Goal: Task Accomplishment & Management: Use online tool/utility

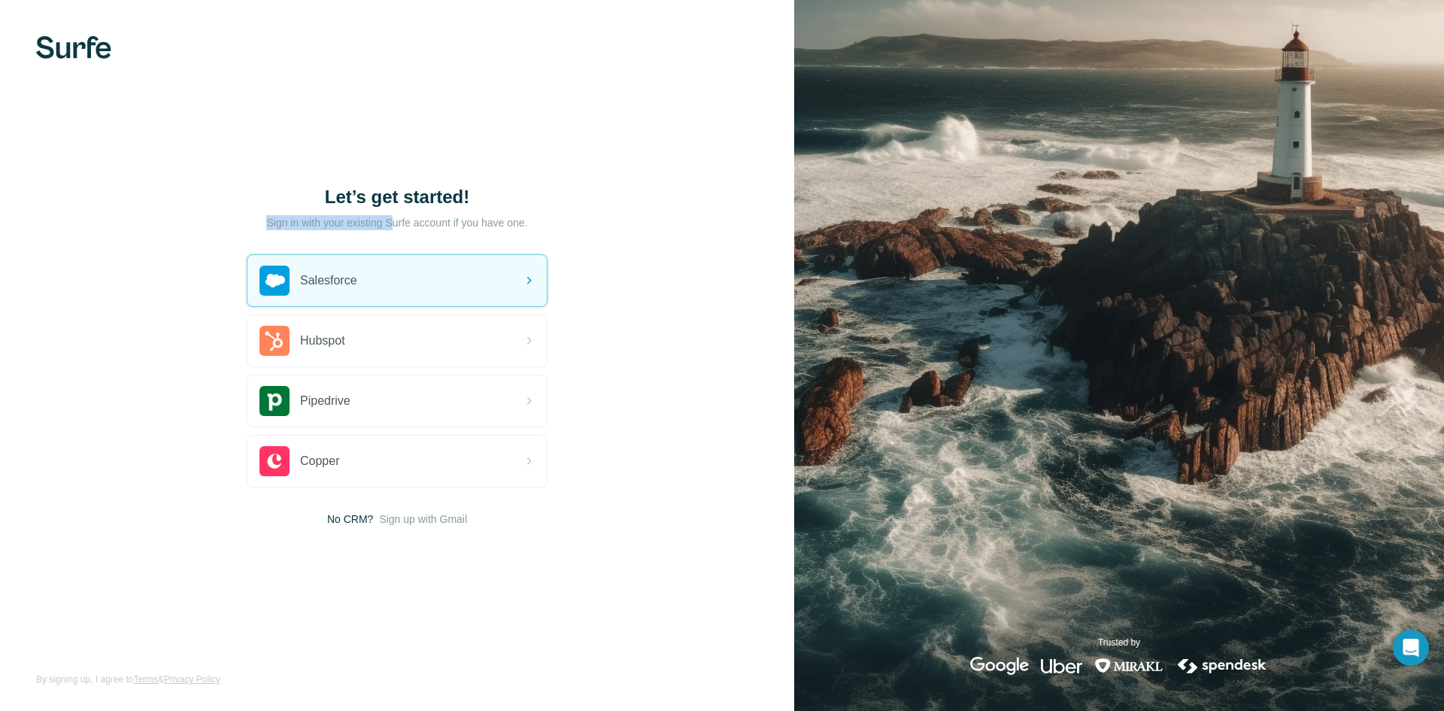
drag, startPoint x: 431, startPoint y: 221, endPoint x: 558, endPoint y: 216, distance: 127.2
click at [554, 216] on div "Let’s get started! Sign in with your existing Surfe account if you have one. Sa…" at bounding box center [397, 355] width 794 height 711
click at [568, 222] on div "Let’s get started! Sign in with your existing Surfe account if you have one. Sa…" at bounding box center [397, 355] width 794 height 711
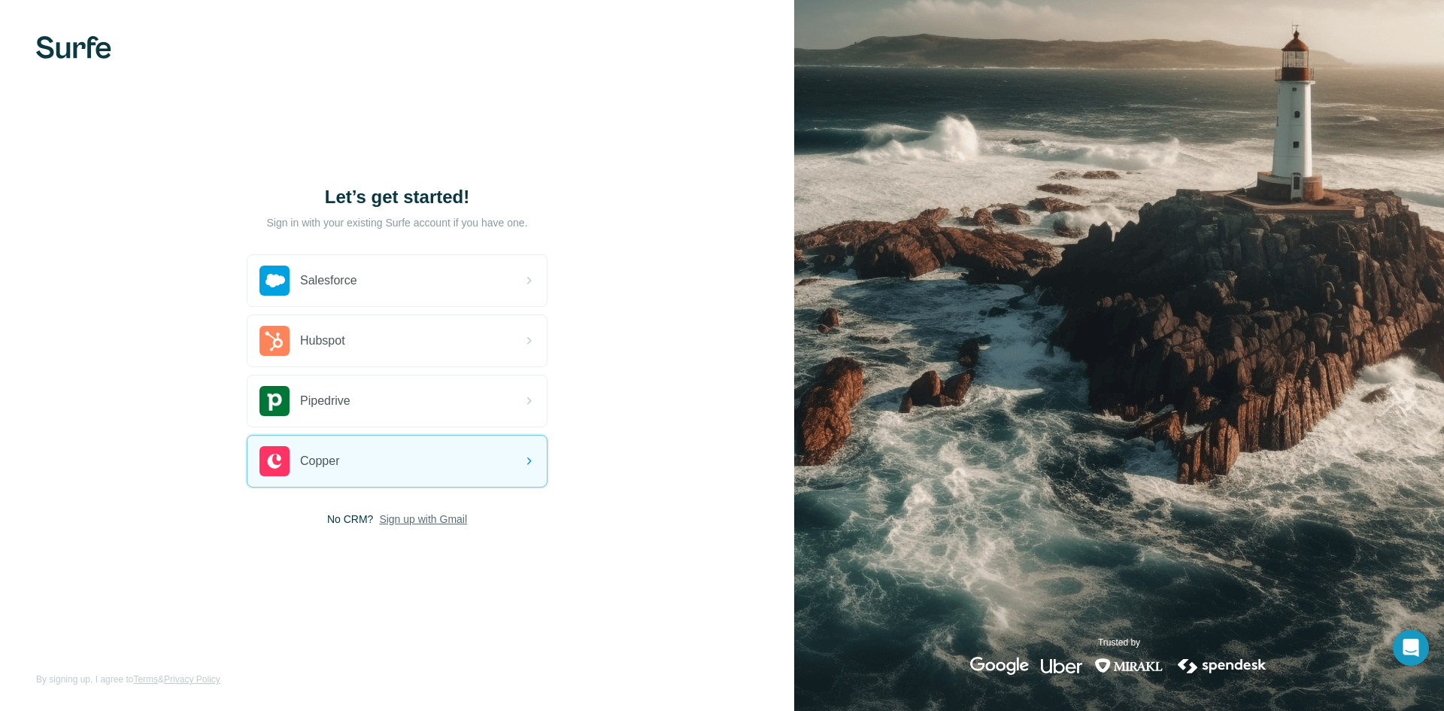
click at [400, 521] on span "Sign up with Gmail" at bounding box center [423, 518] width 88 height 15
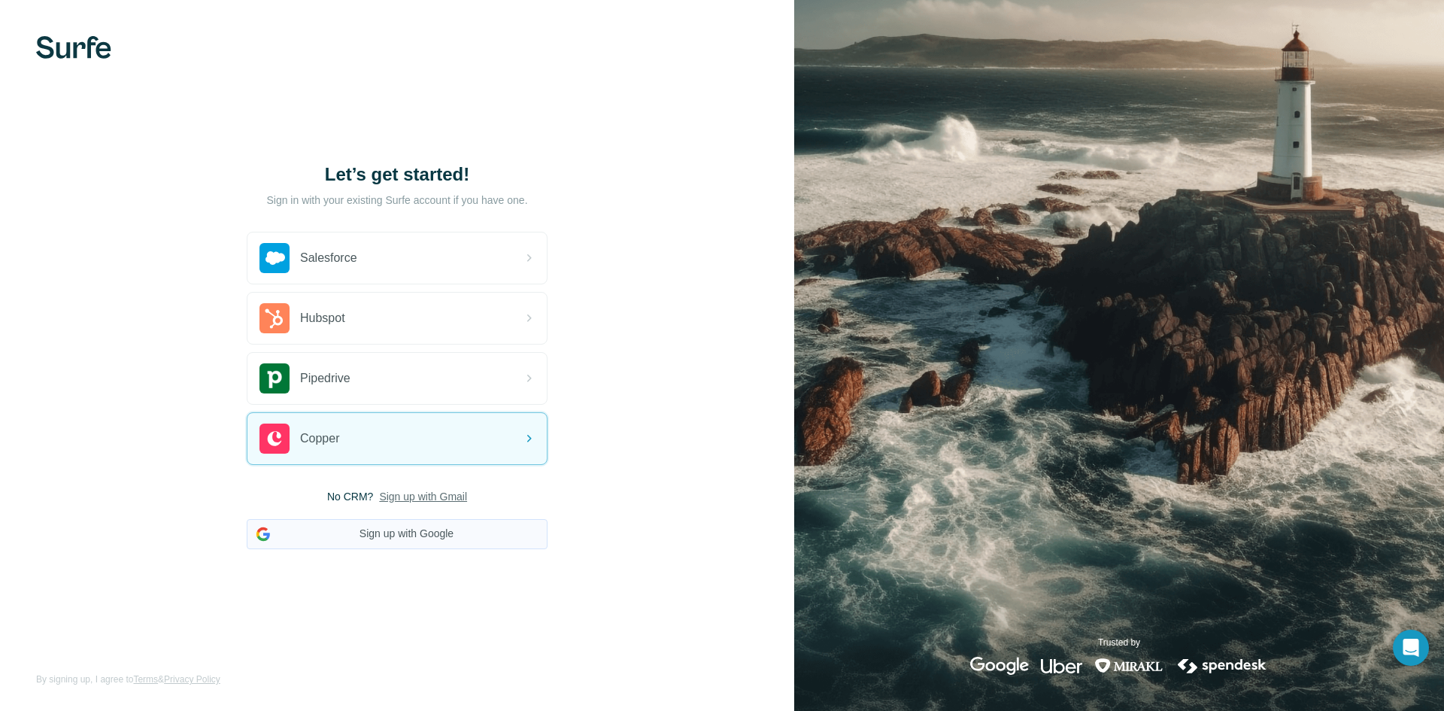
click at [420, 541] on button "Sign up with Google" at bounding box center [397, 534] width 301 height 30
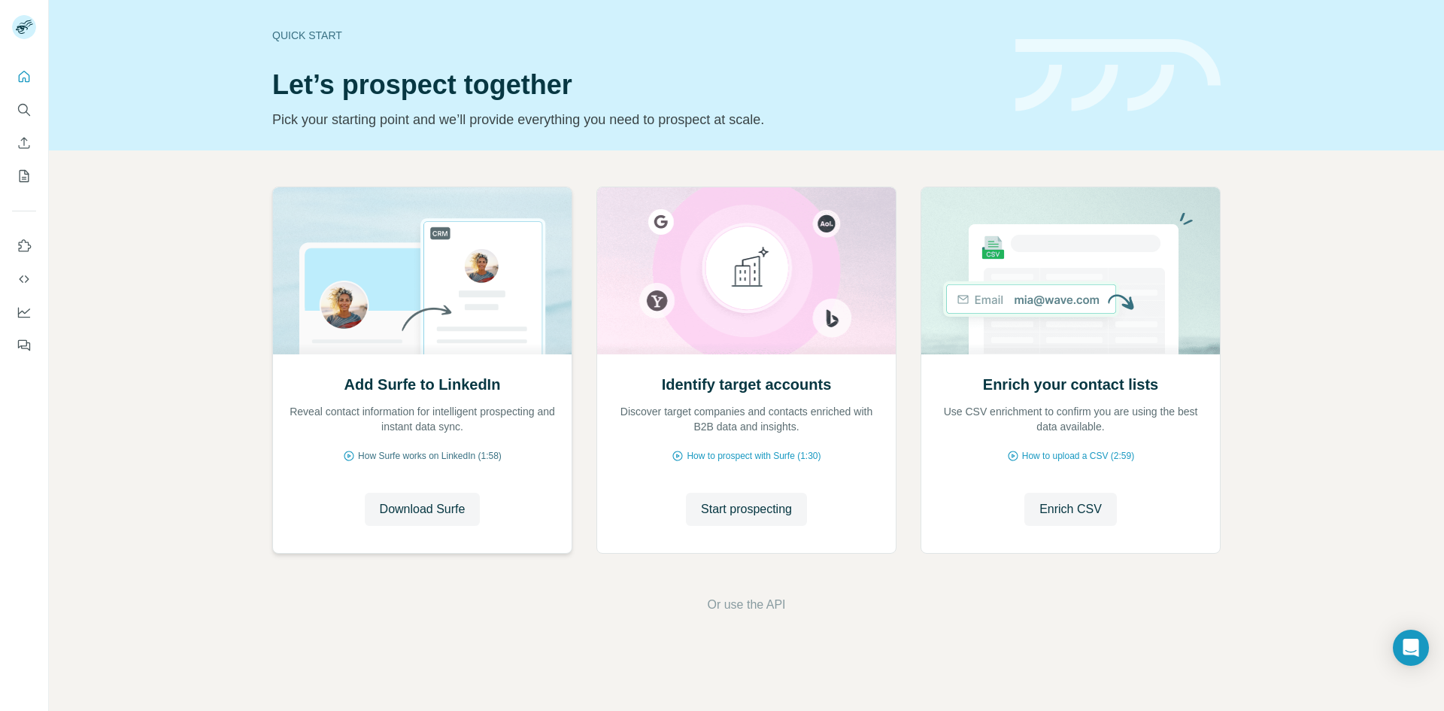
click at [438, 457] on span "How Surfe works on LinkedIn (1:58)" at bounding box center [430, 456] width 144 height 14
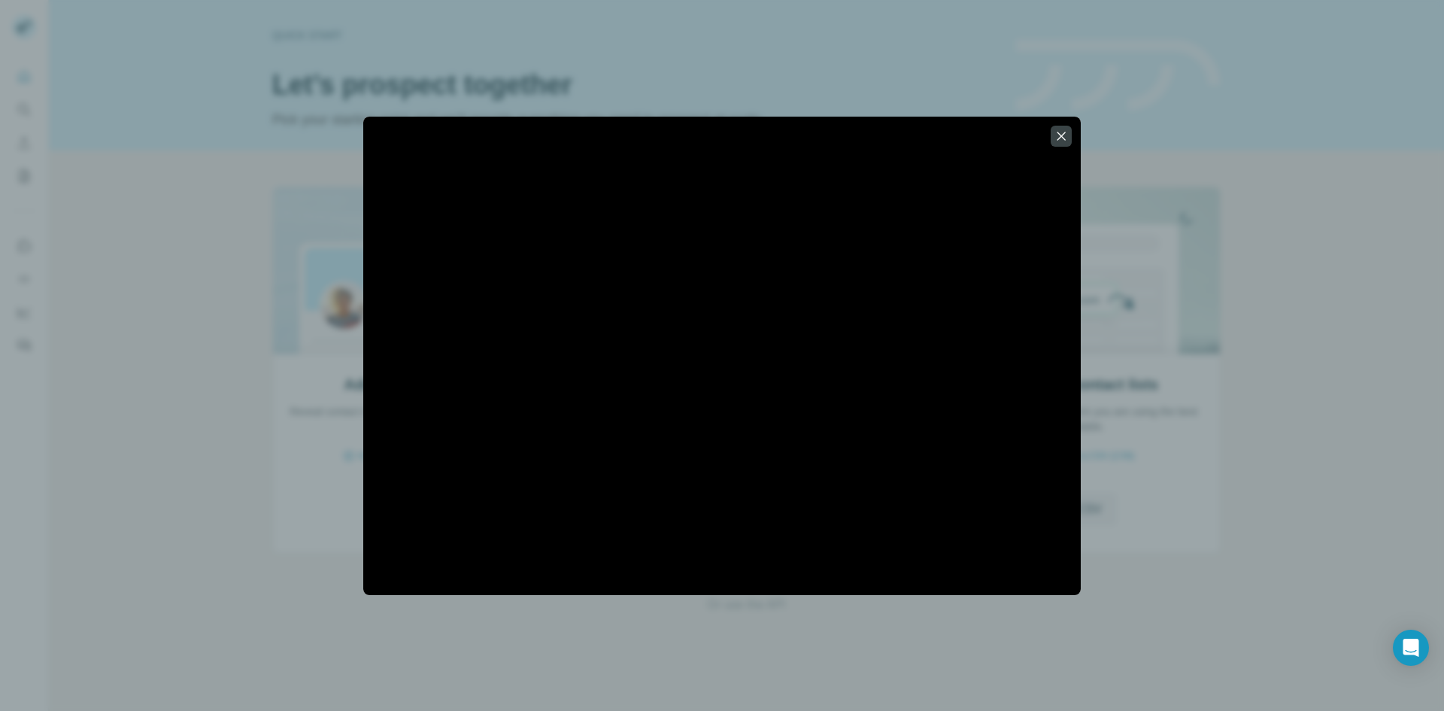
click at [1069, 580] on div at bounding box center [722, 356] width 718 height 478
click at [1060, 138] on icon "button" at bounding box center [1061, 136] width 15 height 15
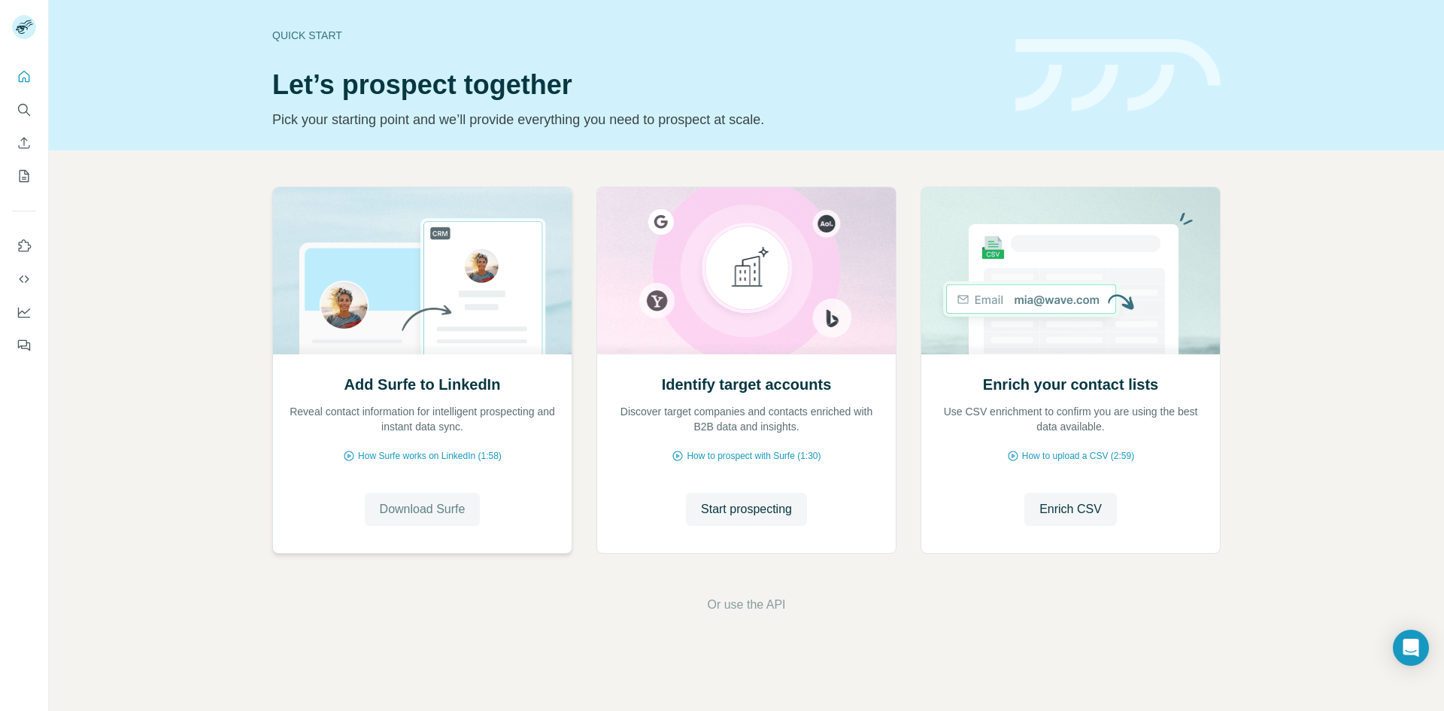
click at [401, 506] on span "Download Surfe" at bounding box center [423, 509] width 86 height 18
click at [425, 516] on span "Go to LinkedIn" at bounding box center [422, 509] width 78 height 18
click at [28, 76] on icon "Quick start" at bounding box center [24, 76] width 15 height 15
click at [24, 142] on icon "Enrich CSV" at bounding box center [24, 142] width 11 height 11
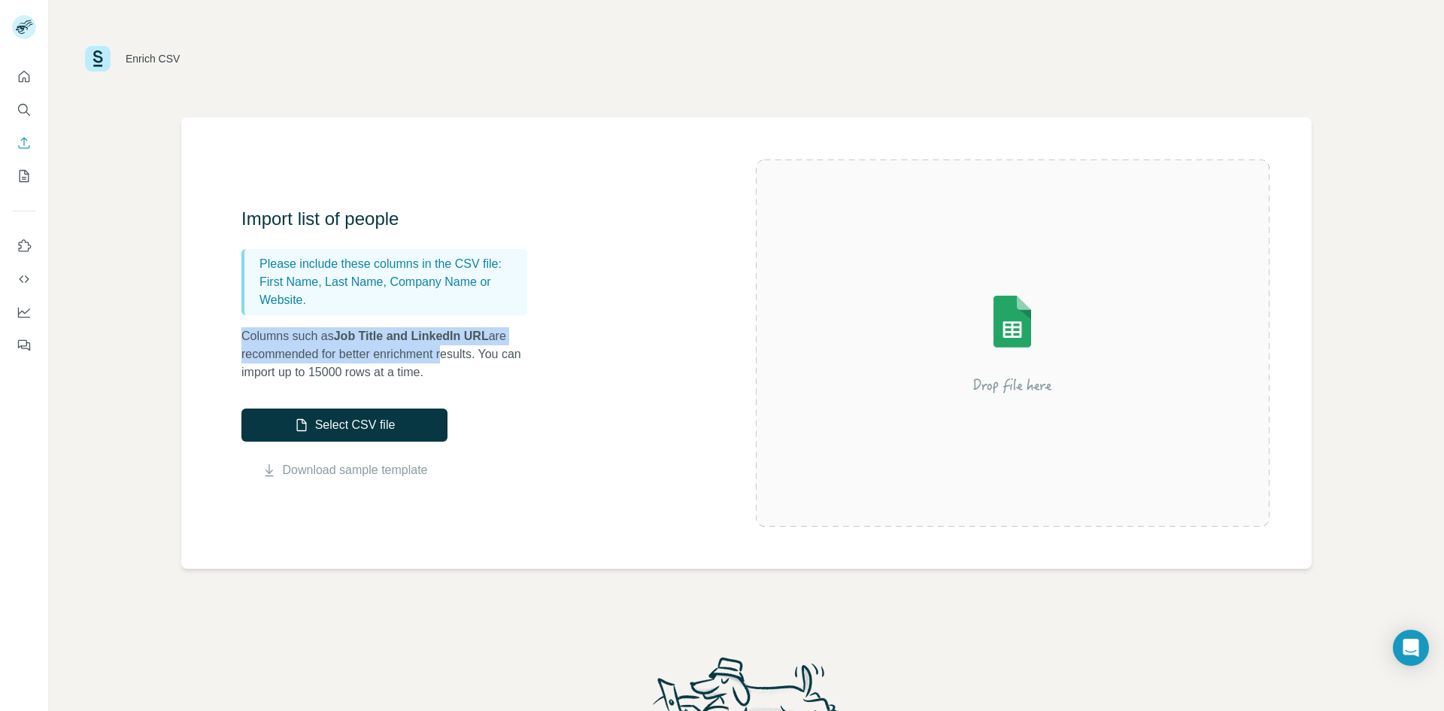
drag, startPoint x: 242, startPoint y: 329, endPoint x: 484, endPoint y: 352, distance: 243.3
click at [470, 347] on p "Columns such as Job Title and LinkedIn URL are recommended for better enrichmen…" at bounding box center [391, 354] width 301 height 54
click at [540, 380] on p "Columns such as Job Title and LinkedIn URL are recommended for better enrichmen…" at bounding box center [391, 354] width 301 height 54
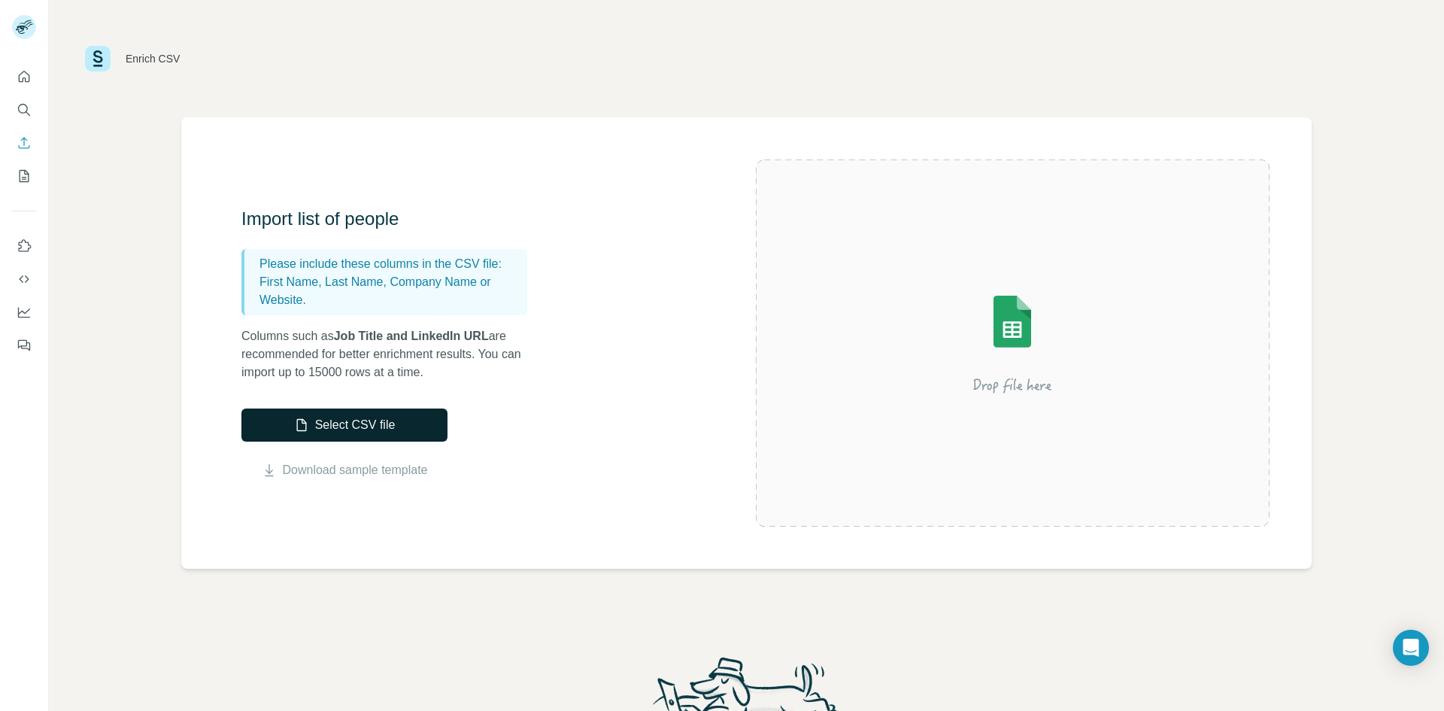
click at [326, 433] on button "Select CSV file" at bounding box center [344, 424] width 206 height 33
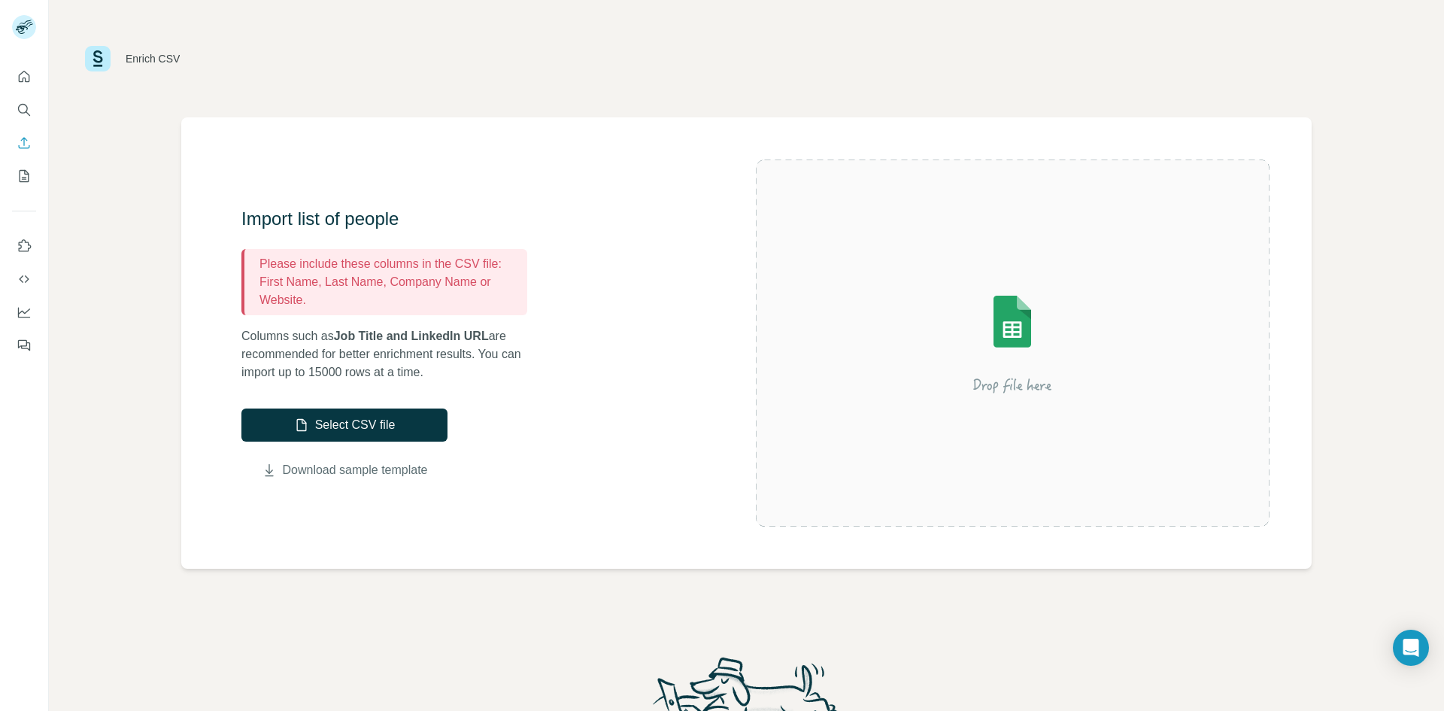
click at [387, 471] on link "Download sample template" at bounding box center [355, 470] width 145 height 18
click at [366, 417] on button "Select CSV file" at bounding box center [344, 424] width 206 height 33
click at [312, 409] on button "Select CSV file" at bounding box center [344, 424] width 206 height 33
click at [575, 351] on div "Import list of people Please include these columns in the CSV file: First Name,…" at bounding box center [498, 343] width 514 height 272
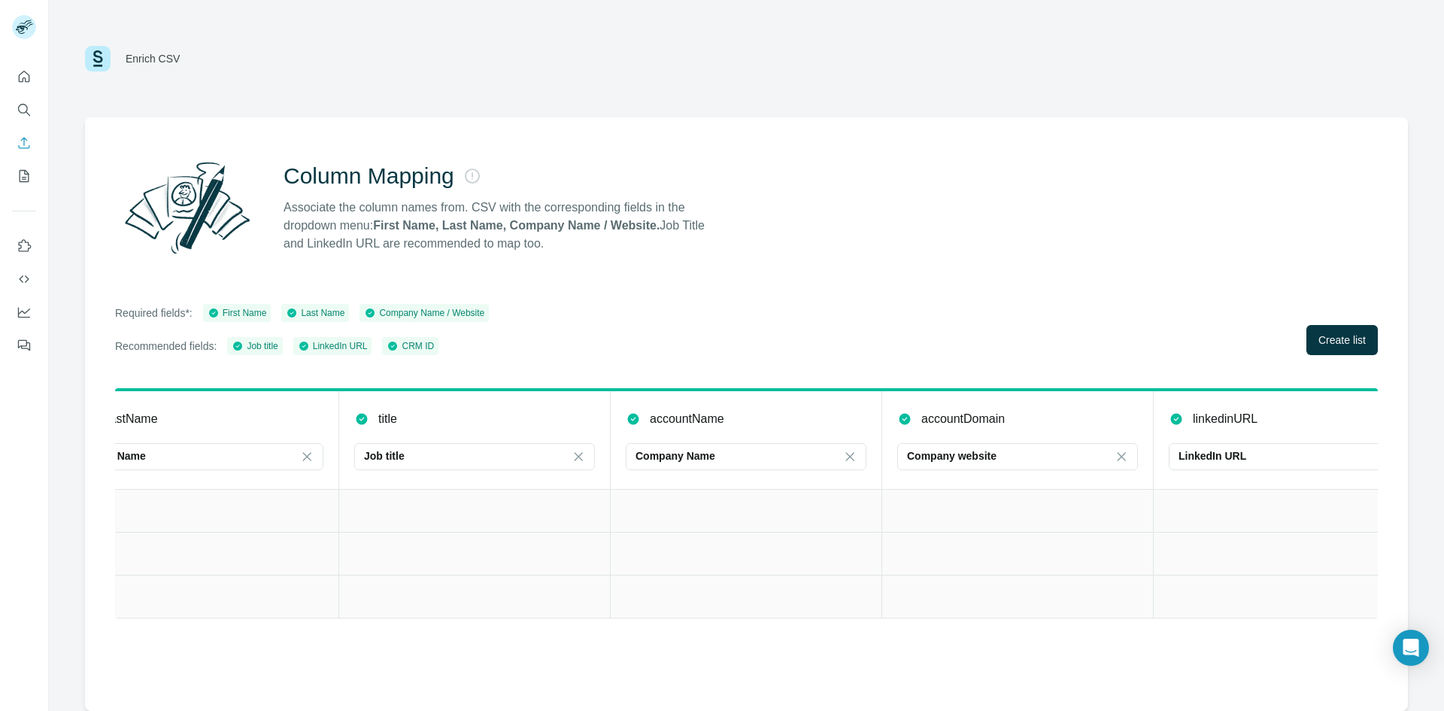
scroll to position [0, 602]
click at [1361, 333] on span "Create list" at bounding box center [1341, 339] width 47 height 15
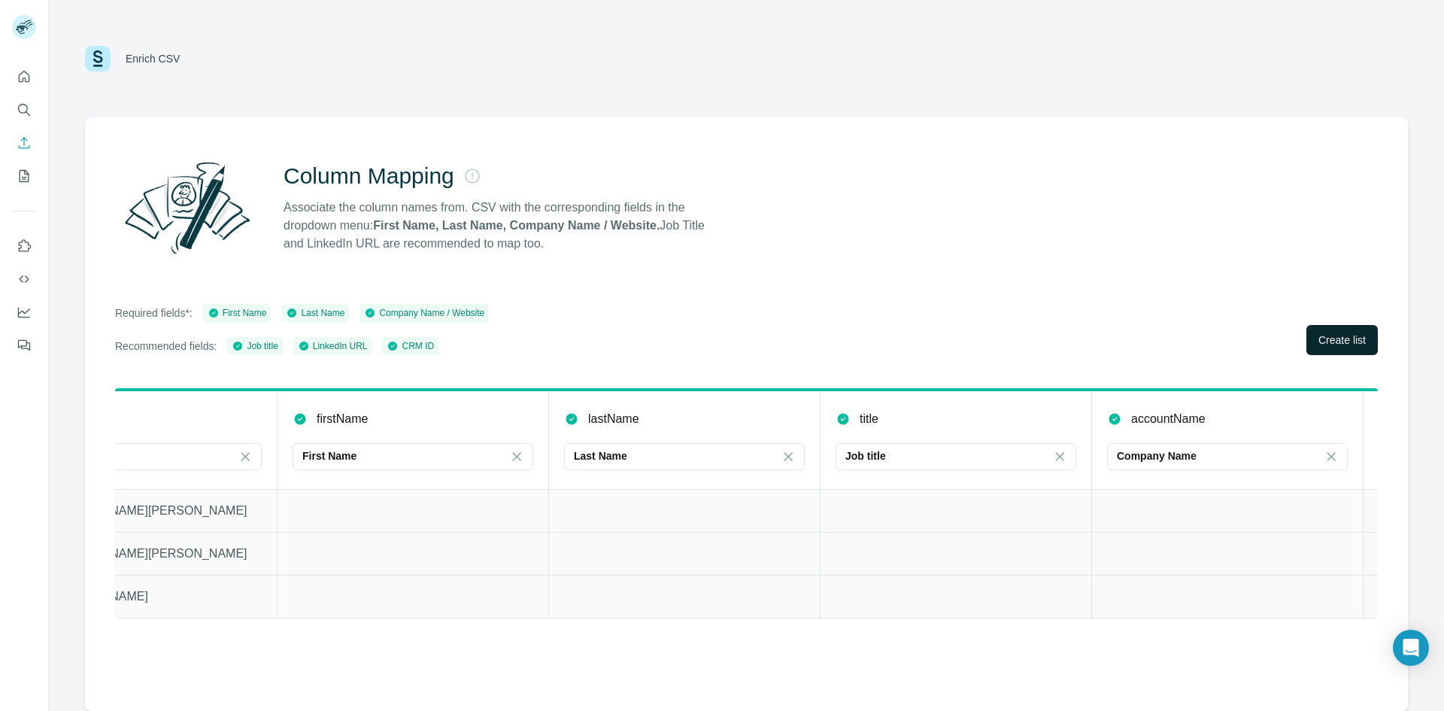
scroll to position [0, 0]
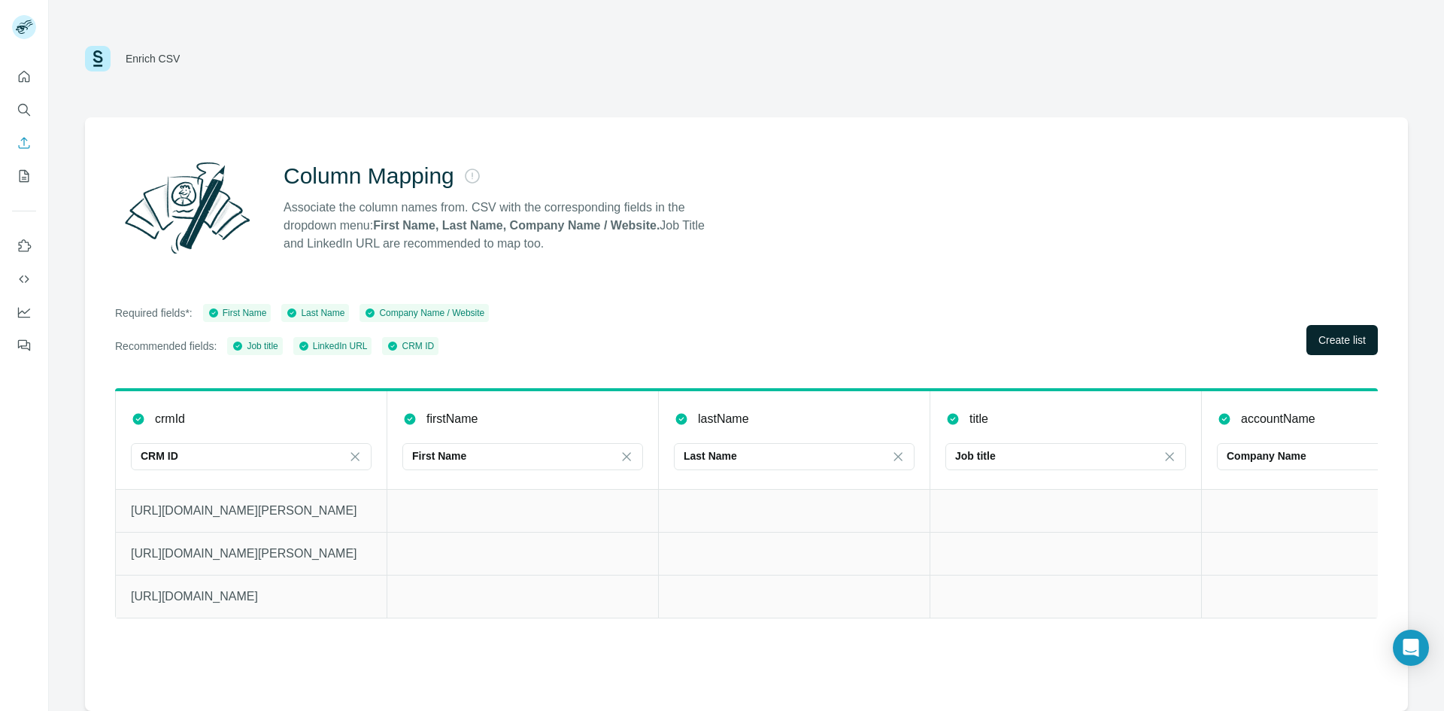
click at [199, 510] on p "[URL][DOMAIN_NAME][PERSON_NAME]" at bounding box center [251, 511] width 241 height 18
drag, startPoint x: 421, startPoint y: 502, endPoint x: 264, endPoint y: 511, distance: 157.5
click at [264, 511] on tr "[URL][DOMAIN_NAME][PERSON_NAME]" at bounding box center [1066, 510] width 1901 height 43
click at [411, 523] on td at bounding box center [523, 510] width 272 height 43
click at [1333, 338] on span "Create list" at bounding box center [1341, 339] width 47 height 15
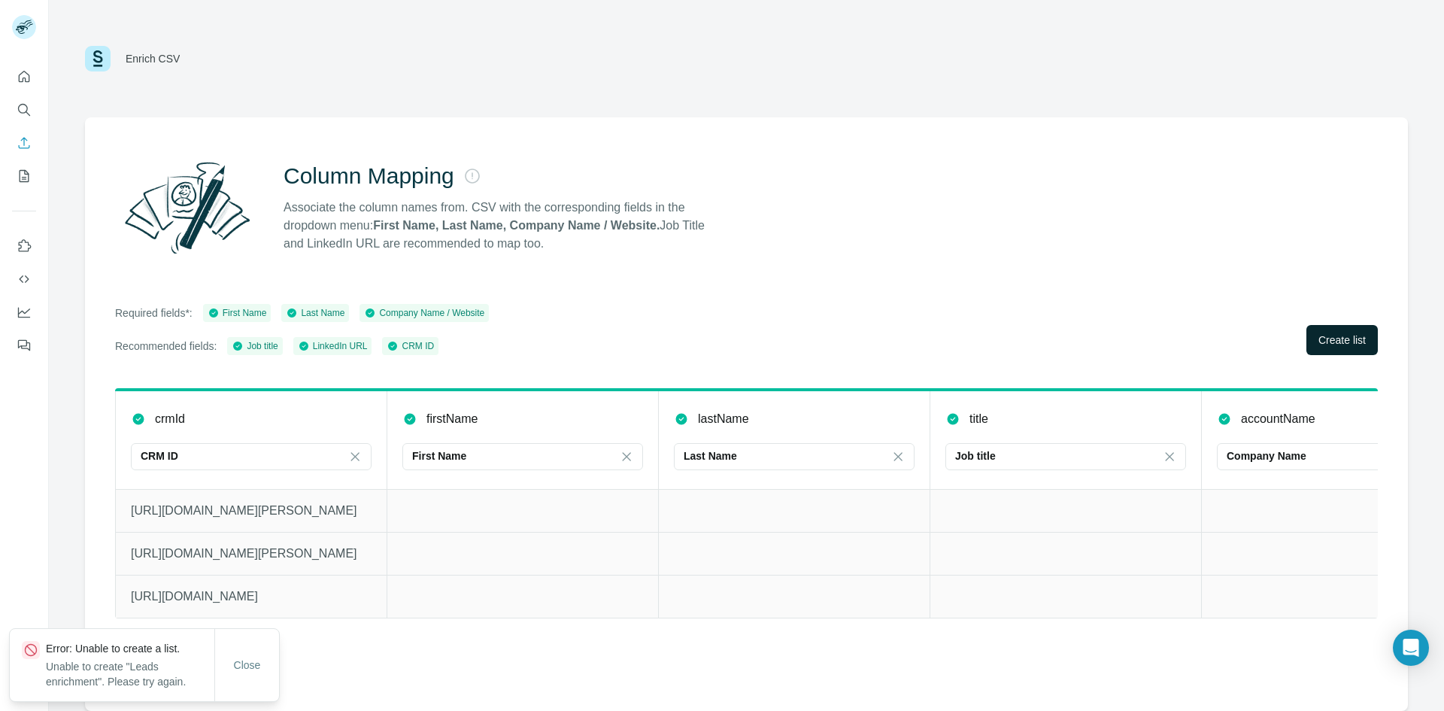
drag, startPoint x: 326, startPoint y: 206, endPoint x: 757, endPoint y: 278, distance: 437.0
click at [725, 240] on div "Column Mapping Associate the column names from. CSV with the corresponding fiel…" at bounding box center [746, 207] width 1263 height 108
click at [757, 278] on div "Column Mapping Associate the column names from. CSV with the corresponding fiel…" at bounding box center [746, 413] width 1323 height 593
click at [27, 174] on icon "My lists" at bounding box center [26, 175] width 8 height 10
click at [25, 174] on icon "My lists" at bounding box center [26, 175] width 8 height 10
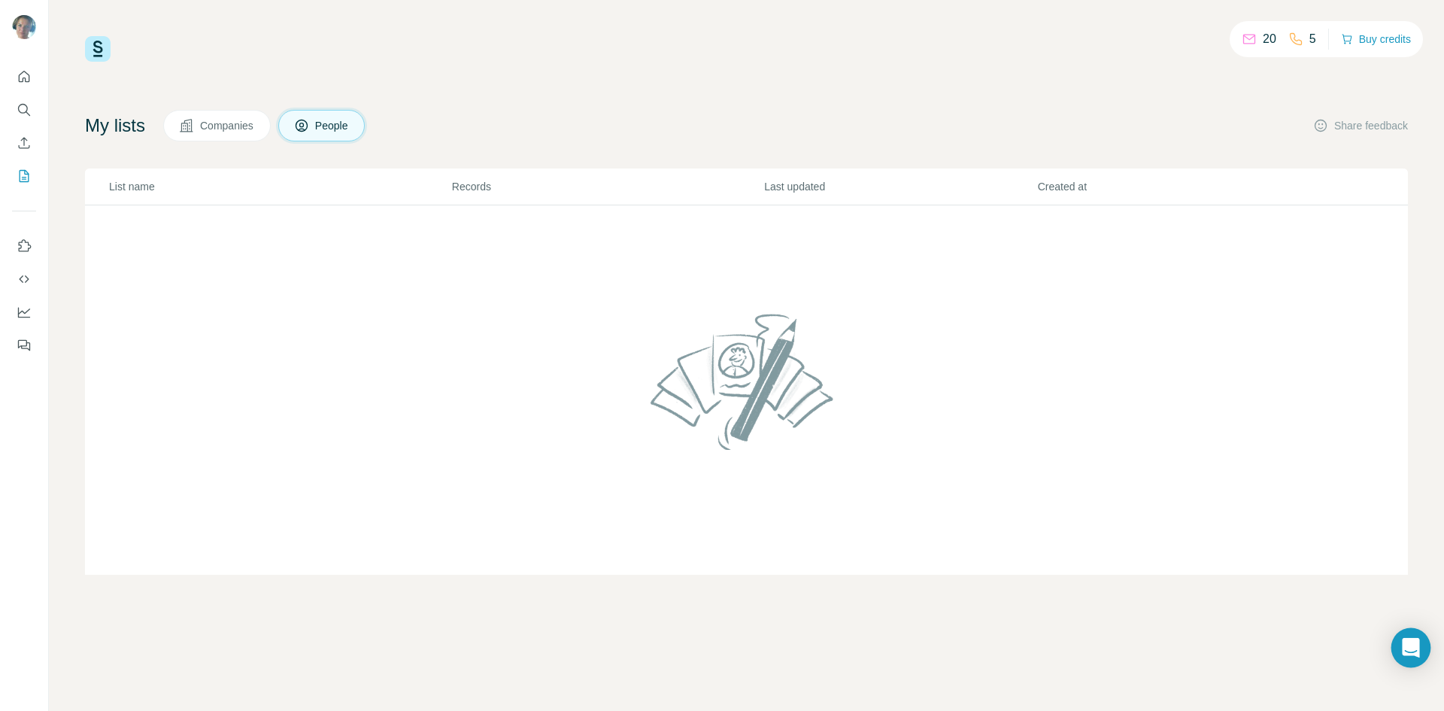
click at [1409, 642] on icon "Open Intercom Messenger" at bounding box center [1410, 648] width 17 height 20
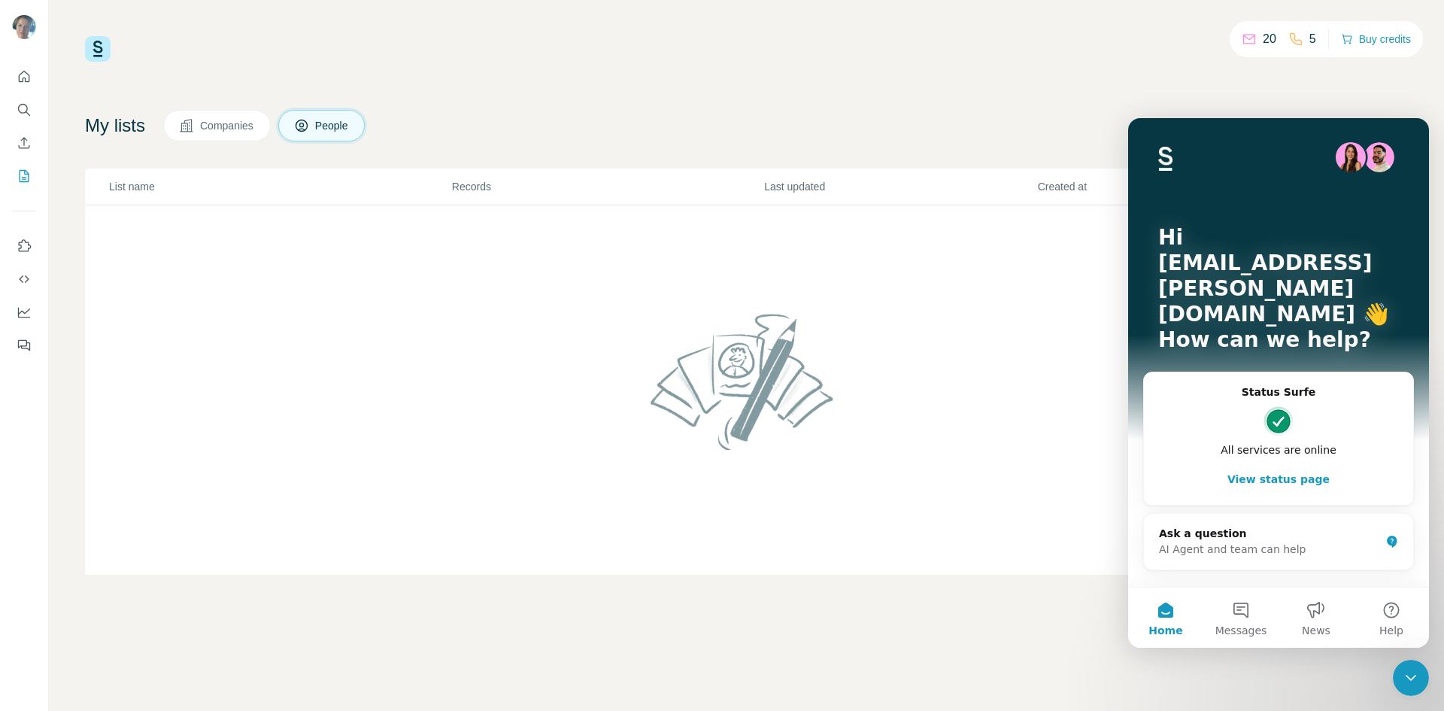
click at [1121, 63] on div "20 5 Buy credits My lists Companies People Share feedback List name Records Las…" at bounding box center [746, 305] width 1323 height 539
click at [1189, 42] on div "20 5 Buy credits" at bounding box center [746, 49] width 1323 height 26
click at [1179, 43] on div "20 5 Buy credits" at bounding box center [746, 49] width 1323 height 26
drag, startPoint x: 1179, startPoint y: 43, endPoint x: 1087, endPoint y: 436, distance: 404.1
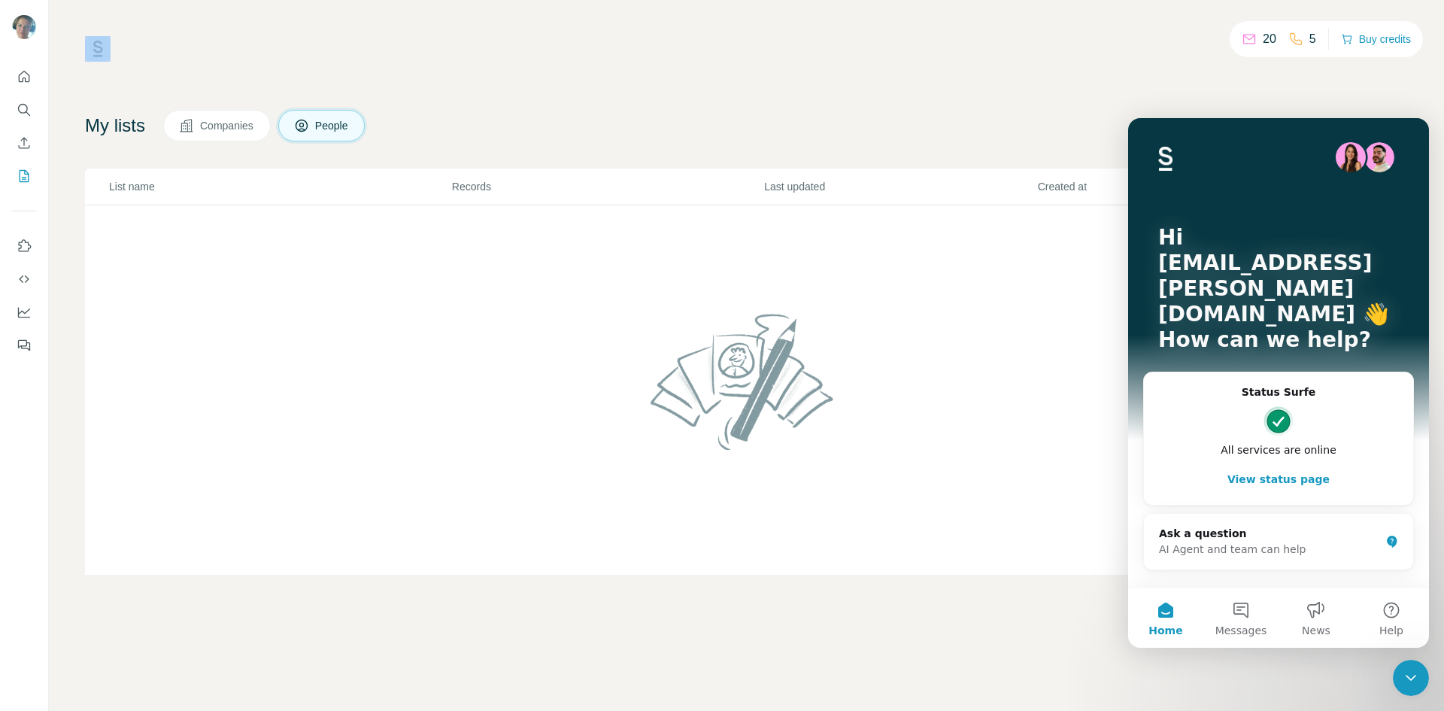
click at [1178, 44] on div "20 5 Buy credits" at bounding box center [746, 49] width 1323 height 26
click at [1425, 675] on div "Close Intercom Messenger" at bounding box center [1411, 678] width 36 height 36
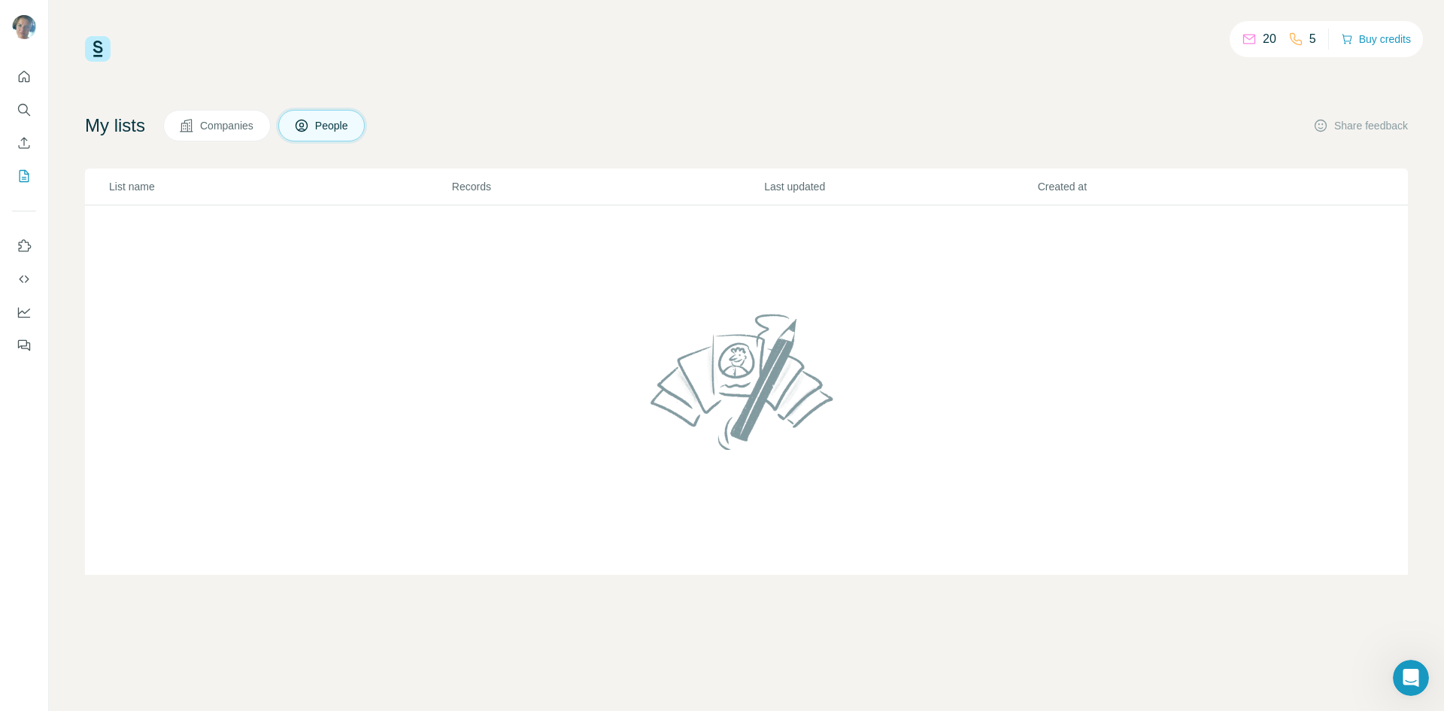
click at [154, 191] on p "List name" at bounding box center [279, 186] width 341 height 15
click at [487, 175] on th "Records" at bounding box center [607, 186] width 312 height 37
click at [23, 146] on icon "Enrich CSV" at bounding box center [24, 142] width 15 height 15
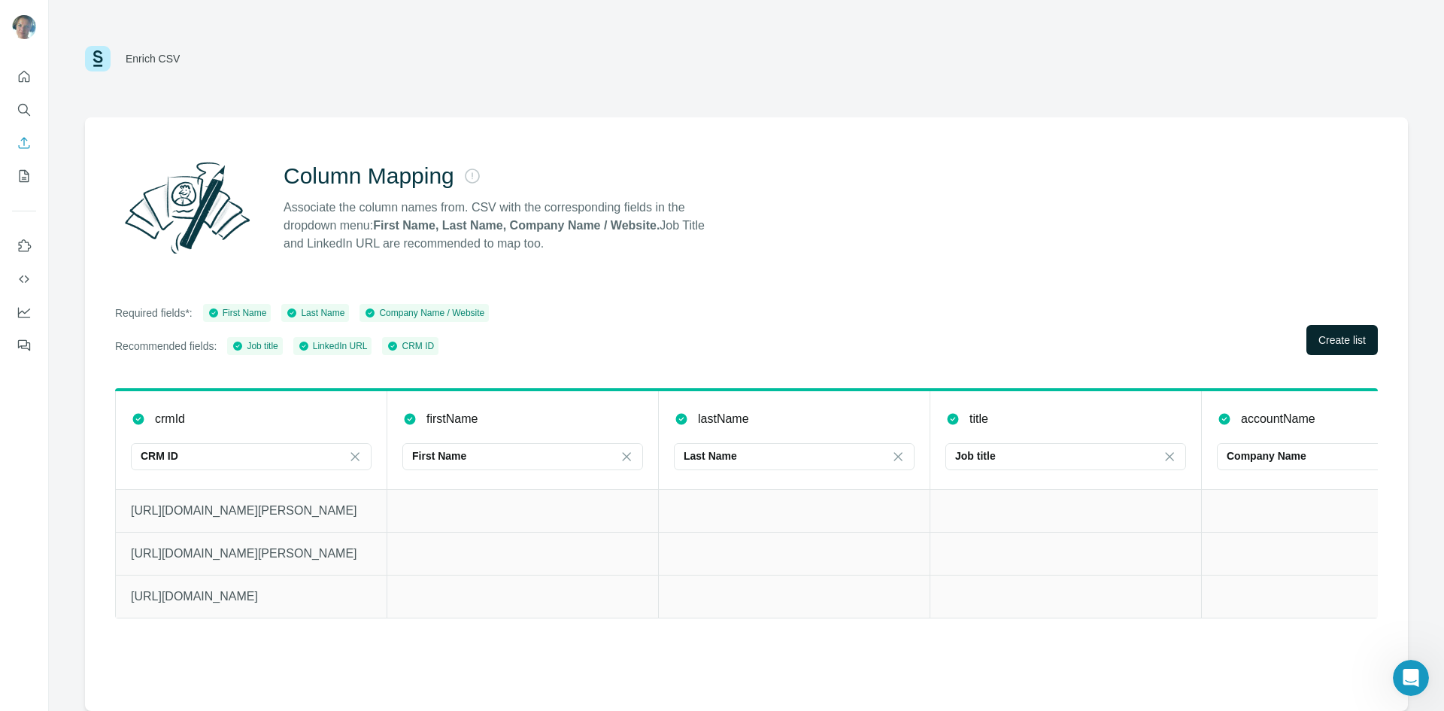
click at [1338, 330] on button "Create list" at bounding box center [1341, 340] width 71 height 30
click at [1313, 339] on button "Create list" at bounding box center [1341, 340] width 71 height 30
click at [1331, 338] on span "Create list" at bounding box center [1341, 339] width 47 height 15
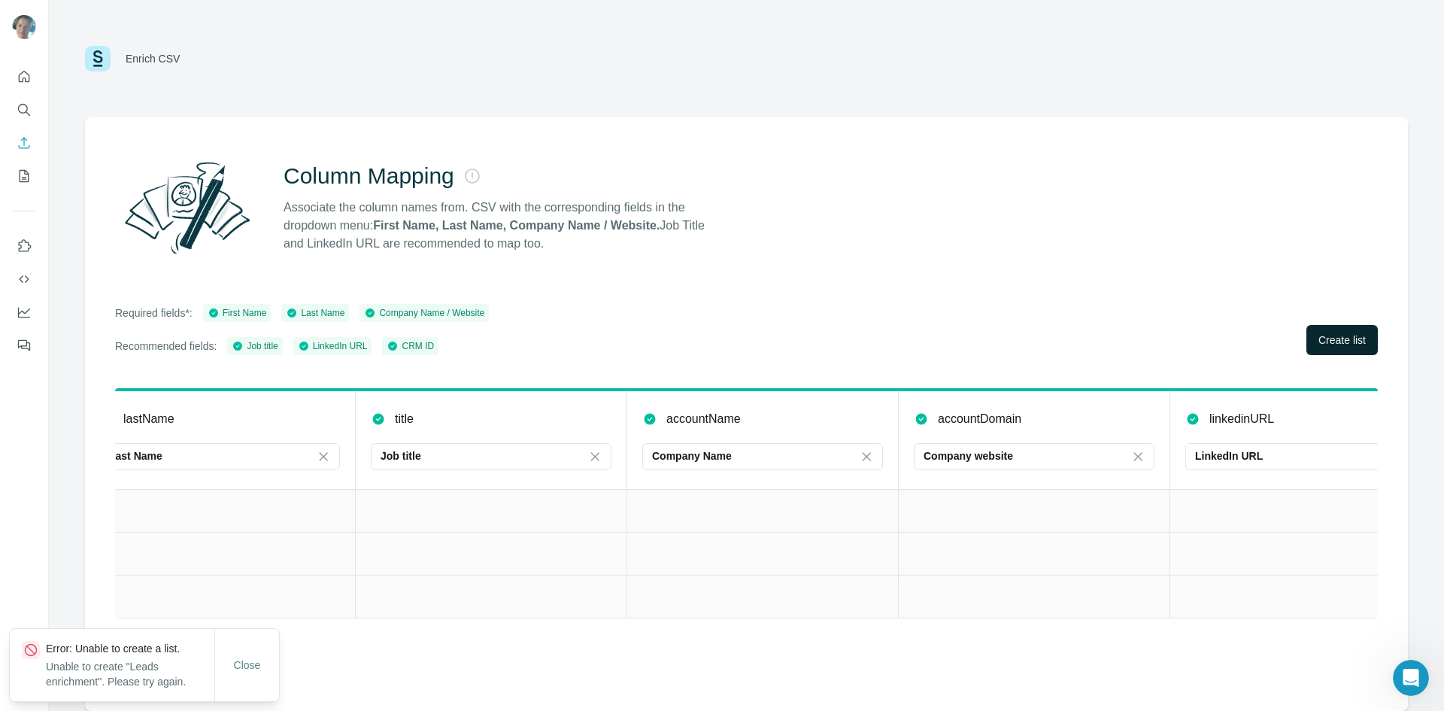
scroll to position [0, 639]
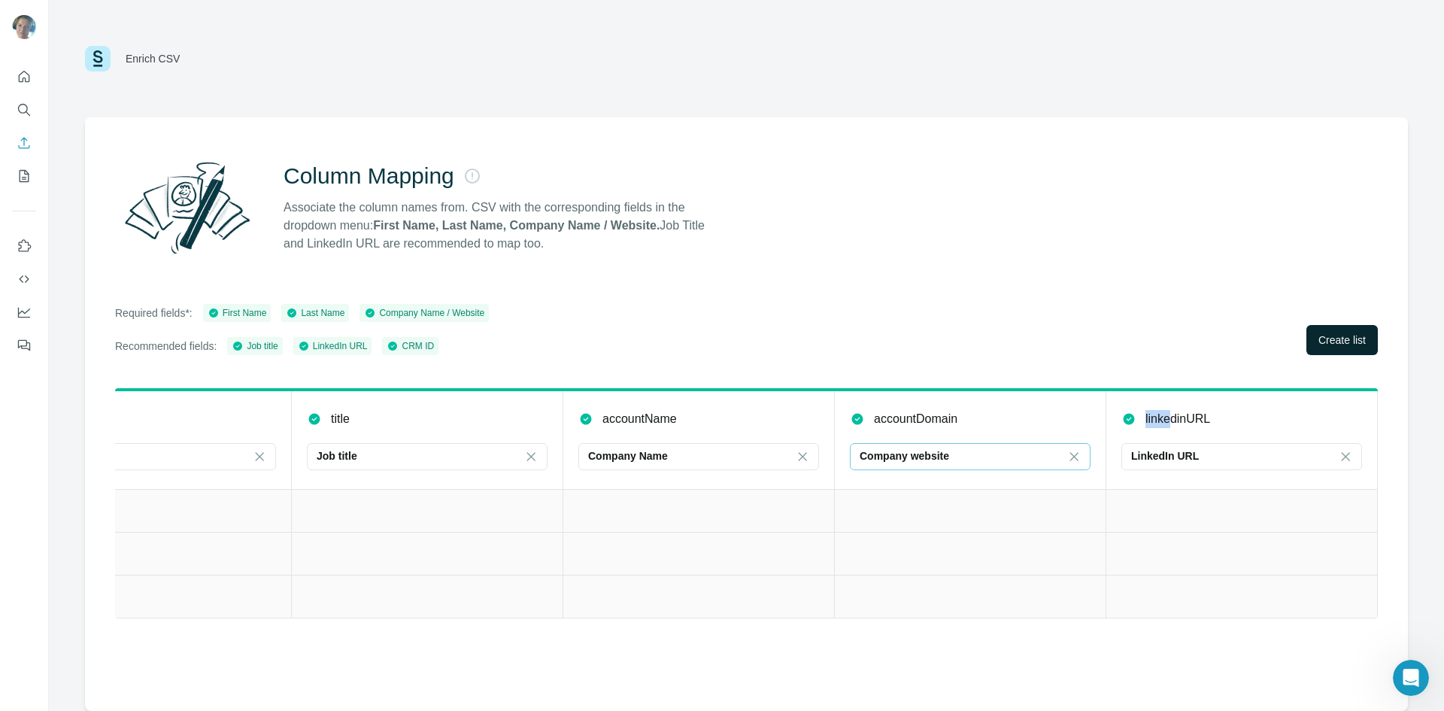
drag, startPoint x: 1173, startPoint y: 419, endPoint x: 931, endPoint y: 443, distance: 243.4
click at [931, 443] on tr "crmId CRM ID firstName First Name lastName Last Name title Job title accountNam…" at bounding box center [427, 439] width 1901 height 99
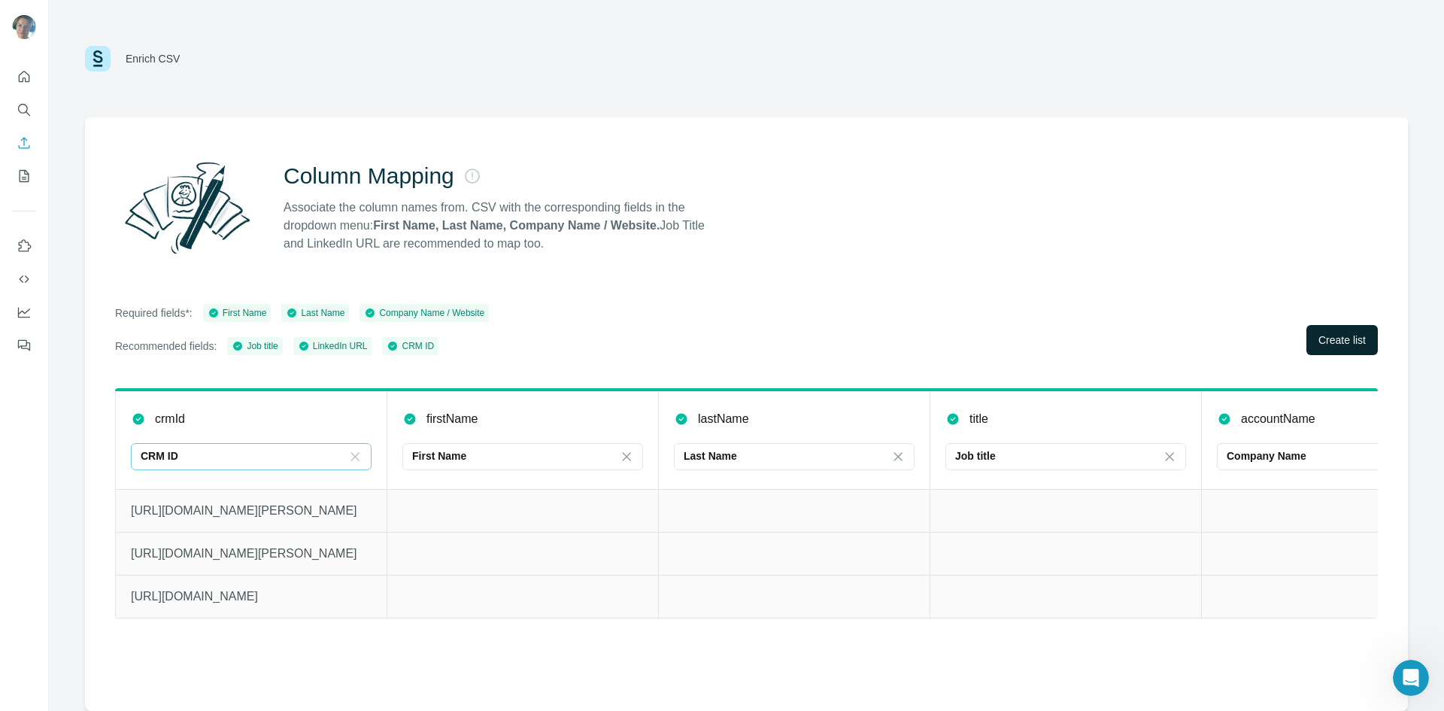
click at [358, 459] on icon at bounding box center [355, 456] width 8 height 8
click at [172, 497] on p "CRM ID" at bounding box center [163, 490] width 38 height 15
click at [197, 451] on div "CRM ID" at bounding box center [242, 455] width 203 height 15
type input "******"
click at [216, 463] on div "CRM ID" at bounding box center [242, 457] width 203 height 26
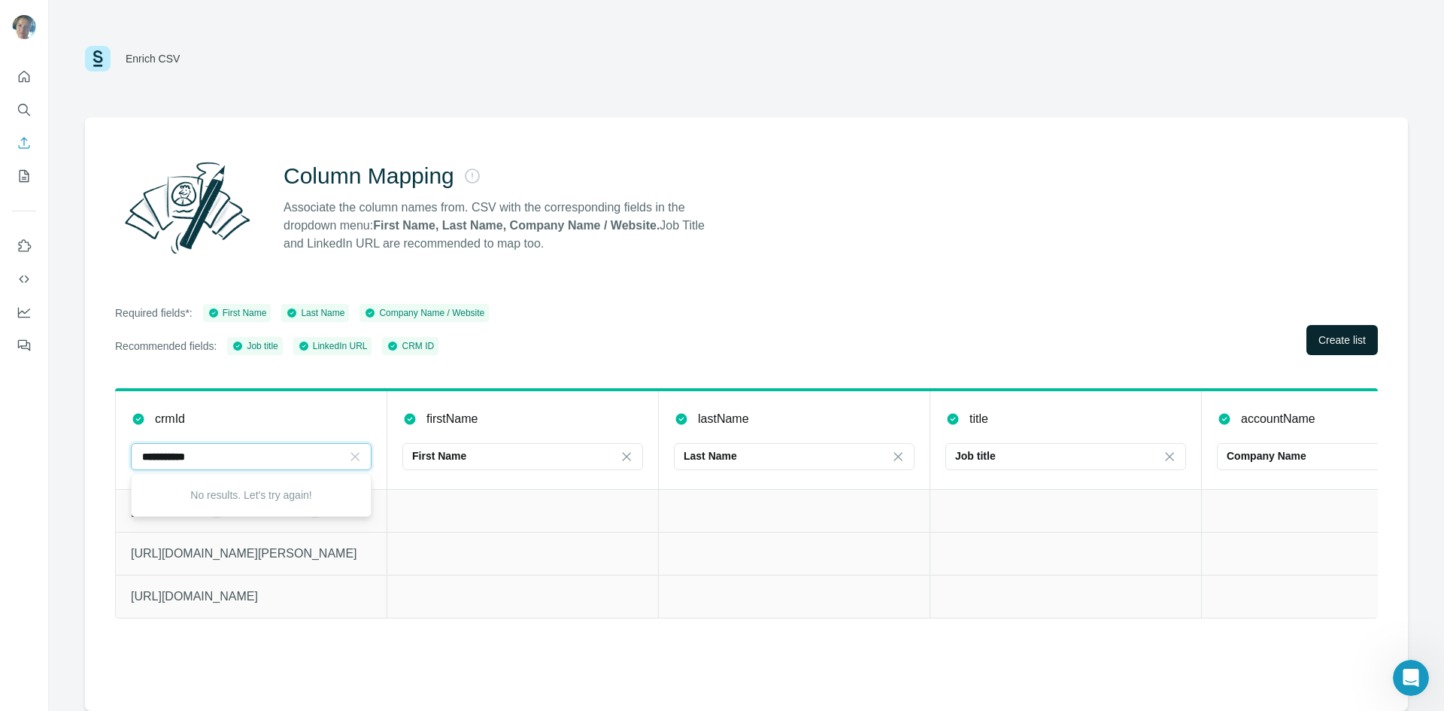
type input "**********"
click at [359, 460] on icon at bounding box center [355, 456] width 8 height 8
click at [282, 550] on p "[URL][DOMAIN_NAME][PERSON_NAME]" at bounding box center [251, 554] width 241 height 18
drag, startPoint x: 290, startPoint y: 560, endPoint x: 290, endPoint y: 539, distance: 20.3
click at [290, 559] on p "[URL][DOMAIN_NAME][PERSON_NAME]" at bounding box center [251, 554] width 241 height 18
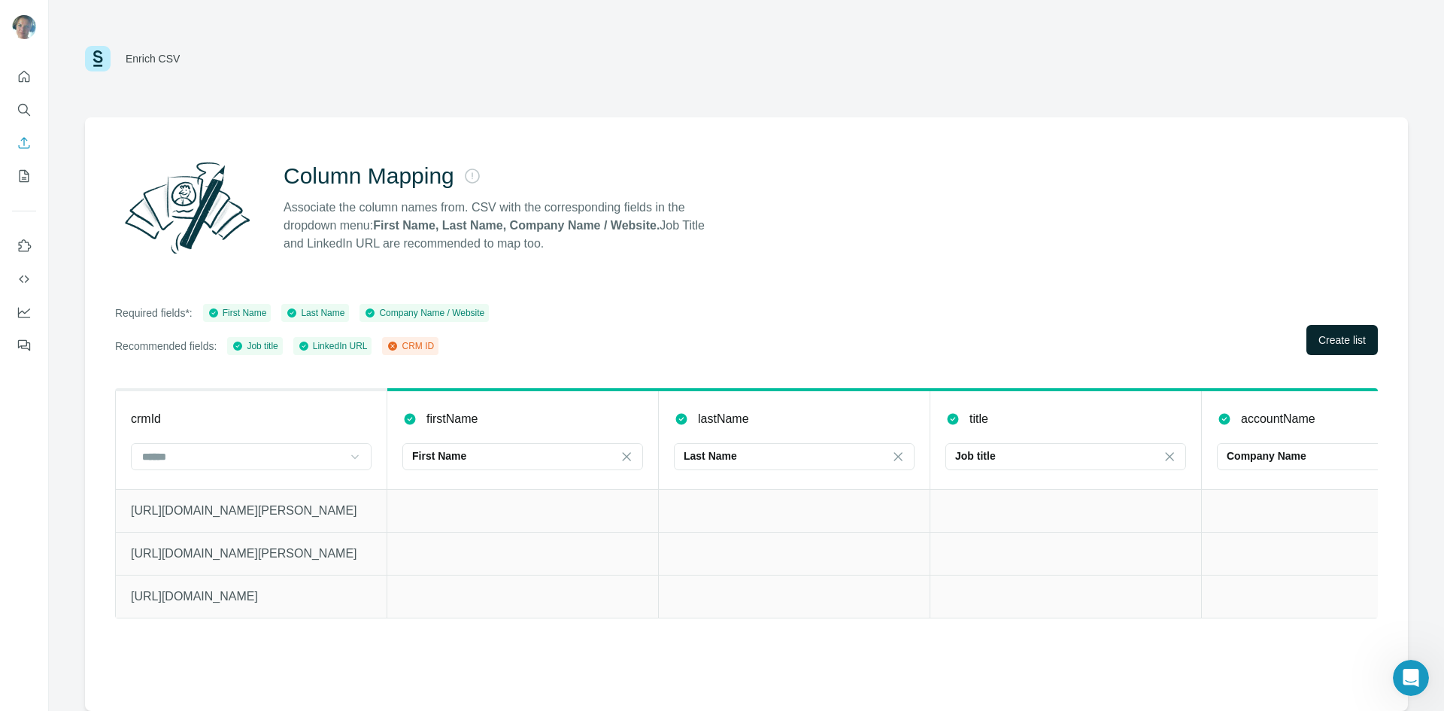
click at [290, 539] on td "[URL][DOMAIN_NAME][PERSON_NAME]" at bounding box center [252, 553] width 272 height 43
drag, startPoint x: 290, startPoint y: 539, endPoint x: 281, endPoint y: 559, distance: 21.2
click at [288, 541] on td "[URL][DOMAIN_NAME][PERSON_NAME]" at bounding box center [252, 553] width 272 height 43
click at [281, 559] on p "[URL][DOMAIN_NAME][PERSON_NAME]" at bounding box center [251, 554] width 241 height 18
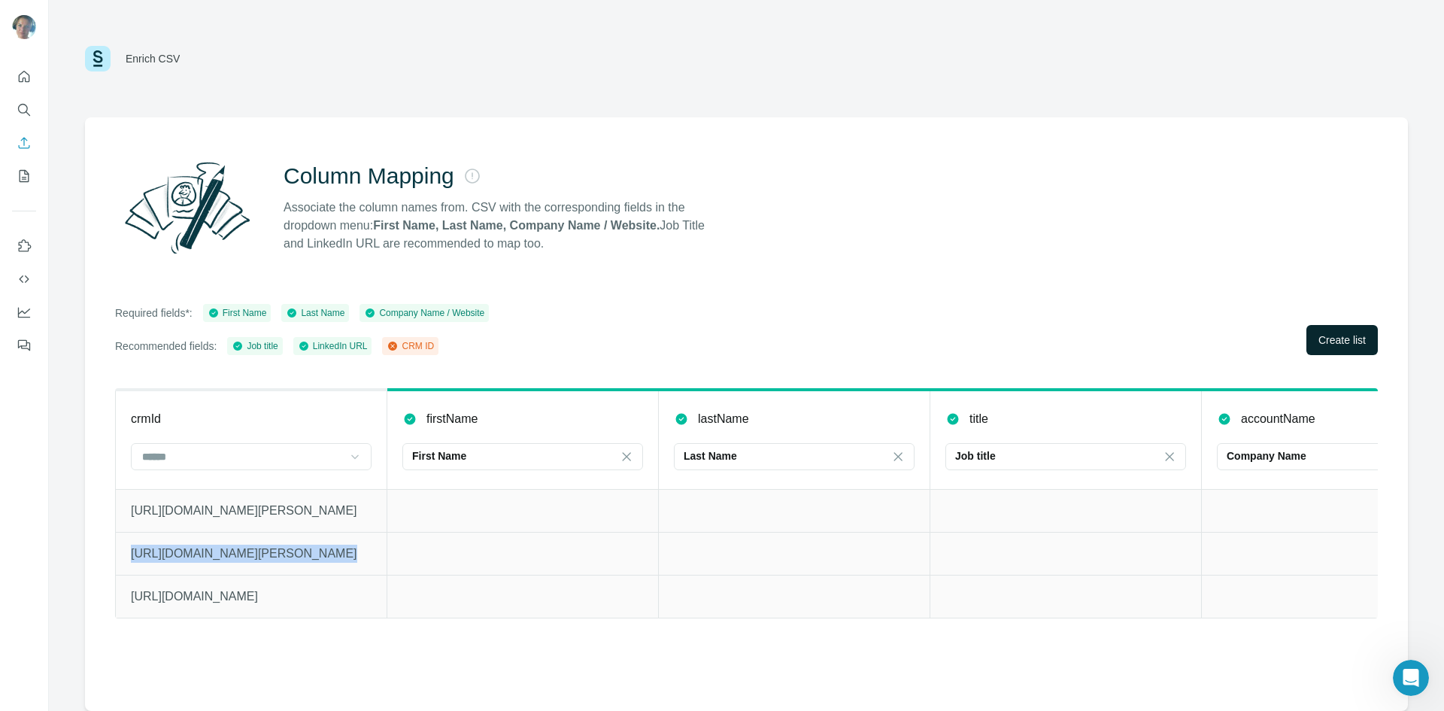
click at [281, 559] on p "[URL][DOMAIN_NAME][PERSON_NAME]" at bounding box center [251, 554] width 241 height 18
copy p "[URL][DOMAIN_NAME][PERSON_NAME]"
click at [825, 562] on td at bounding box center [795, 553] width 272 height 43
click at [824, 562] on td at bounding box center [795, 553] width 272 height 43
click at [822, 558] on td at bounding box center [795, 553] width 272 height 43
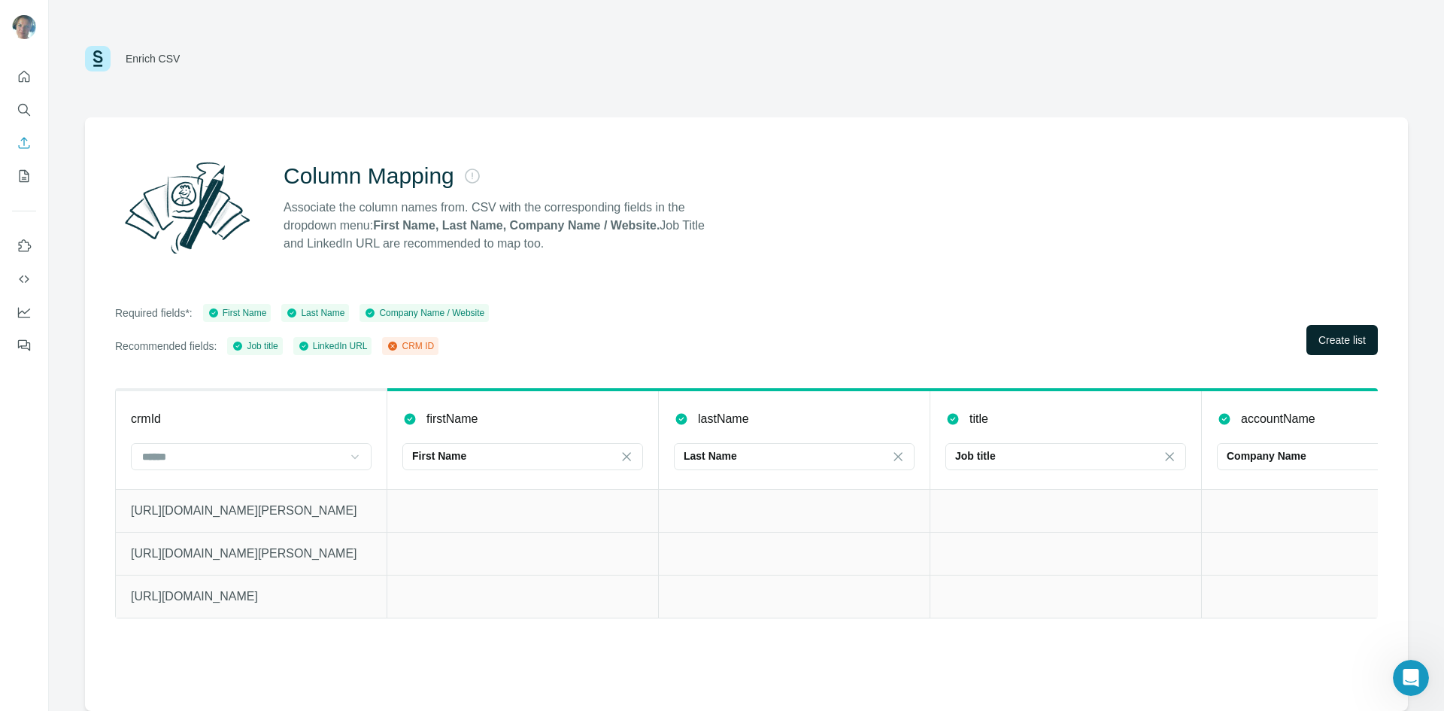
click at [822, 558] on td at bounding box center [795, 553] width 272 height 43
click at [822, 557] on td at bounding box center [795, 553] width 272 height 43
click at [822, 556] on td at bounding box center [795, 553] width 272 height 43
click at [823, 556] on td at bounding box center [795, 553] width 272 height 43
click at [824, 556] on td at bounding box center [795, 553] width 272 height 43
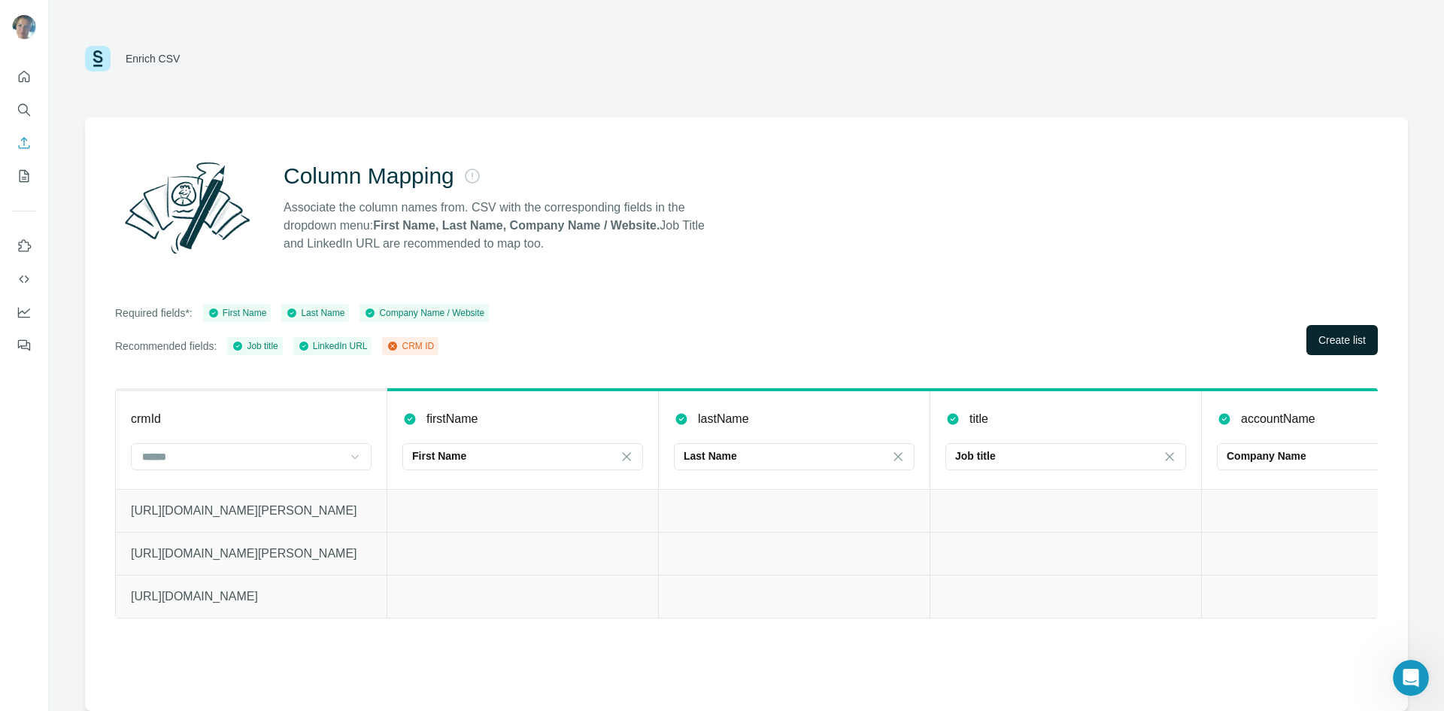
click at [824, 556] on td at bounding box center [795, 553] width 272 height 43
drag, startPoint x: 824, startPoint y: 556, endPoint x: 823, endPoint y: 547, distance: 9.2
click at [824, 556] on td at bounding box center [795, 553] width 272 height 43
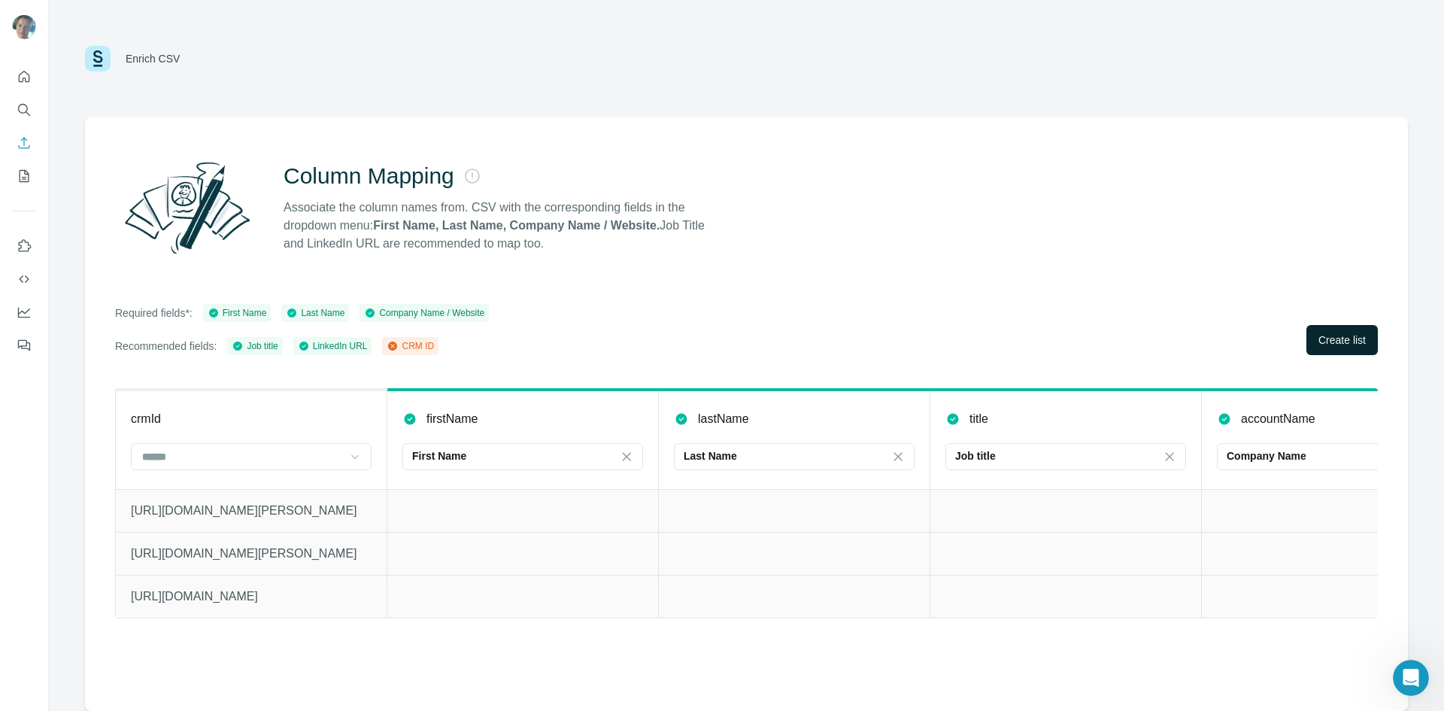
click at [397, 347] on icon at bounding box center [392, 345] width 9 height 9
click at [397, 344] on icon at bounding box center [392, 345] width 9 height 9
drag, startPoint x: 403, startPoint y: 344, endPoint x: 411, endPoint y: 345, distance: 7.7
click at [397, 344] on icon at bounding box center [392, 345] width 9 height 9
drag, startPoint x: 411, startPoint y: 345, endPoint x: 357, endPoint y: 418, distance: 90.4
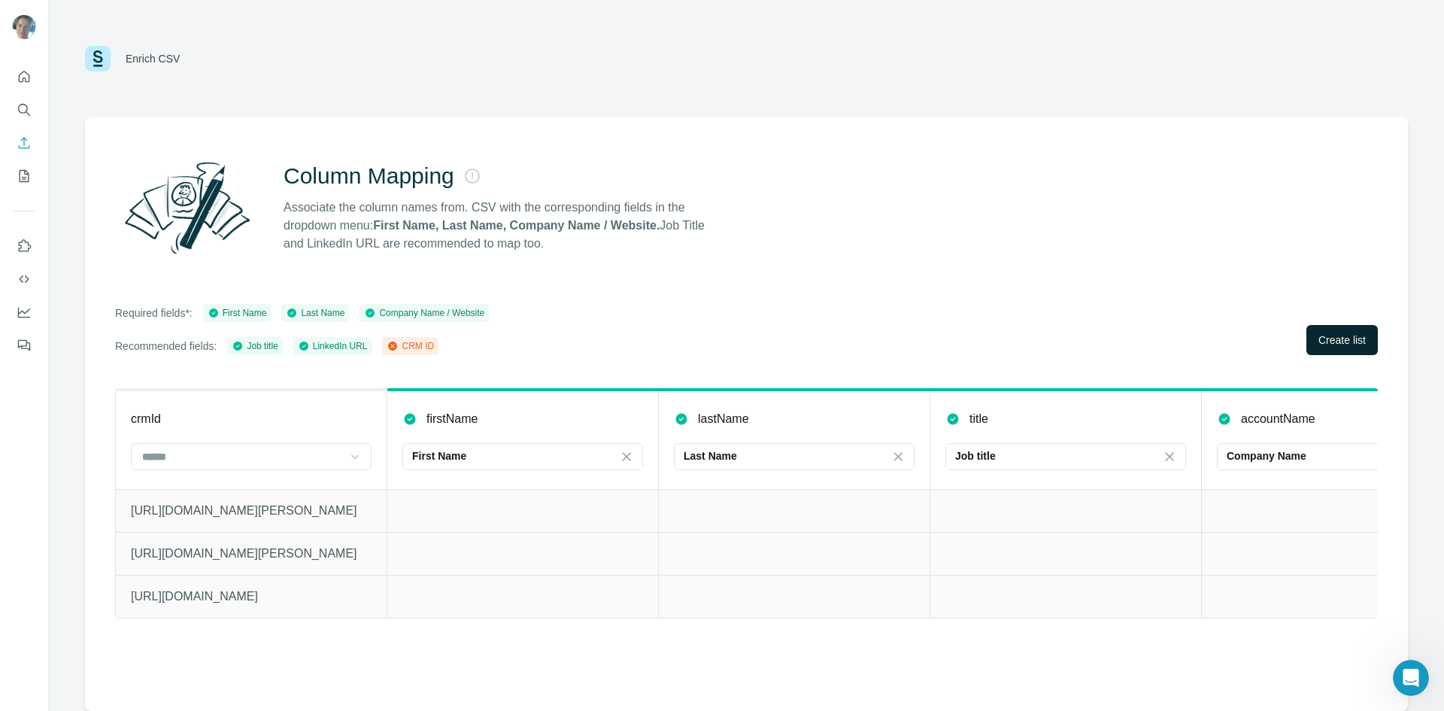
click at [411, 346] on div "CRM ID" at bounding box center [410, 346] width 47 height 14
drag, startPoint x: 341, startPoint y: 425, endPoint x: 350, endPoint y: 432, distance: 11.2
click at [342, 426] on div "crmId" at bounding box center [251, 419] width 241 height 18
click at [357, 454] on icon at bounding box center [354, 456] width 15 height 15
click at [255, 490] on div "CRM ID" at bounding box center [251, 490] width 215 height 15
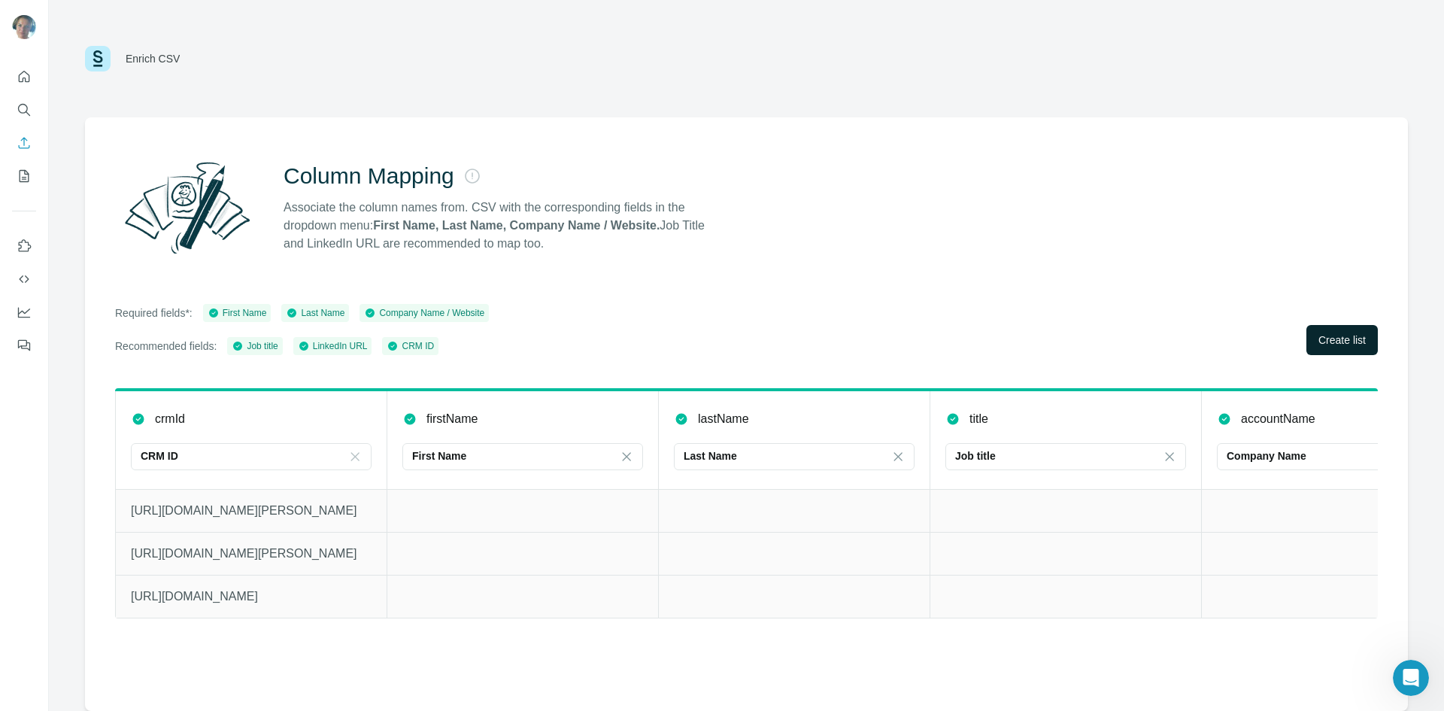
click at [633, 326] on div "Required fields*: First Name Last Name Company Name / Website Recommended field…" at bounding box center [746, 329] width 1263 height 51
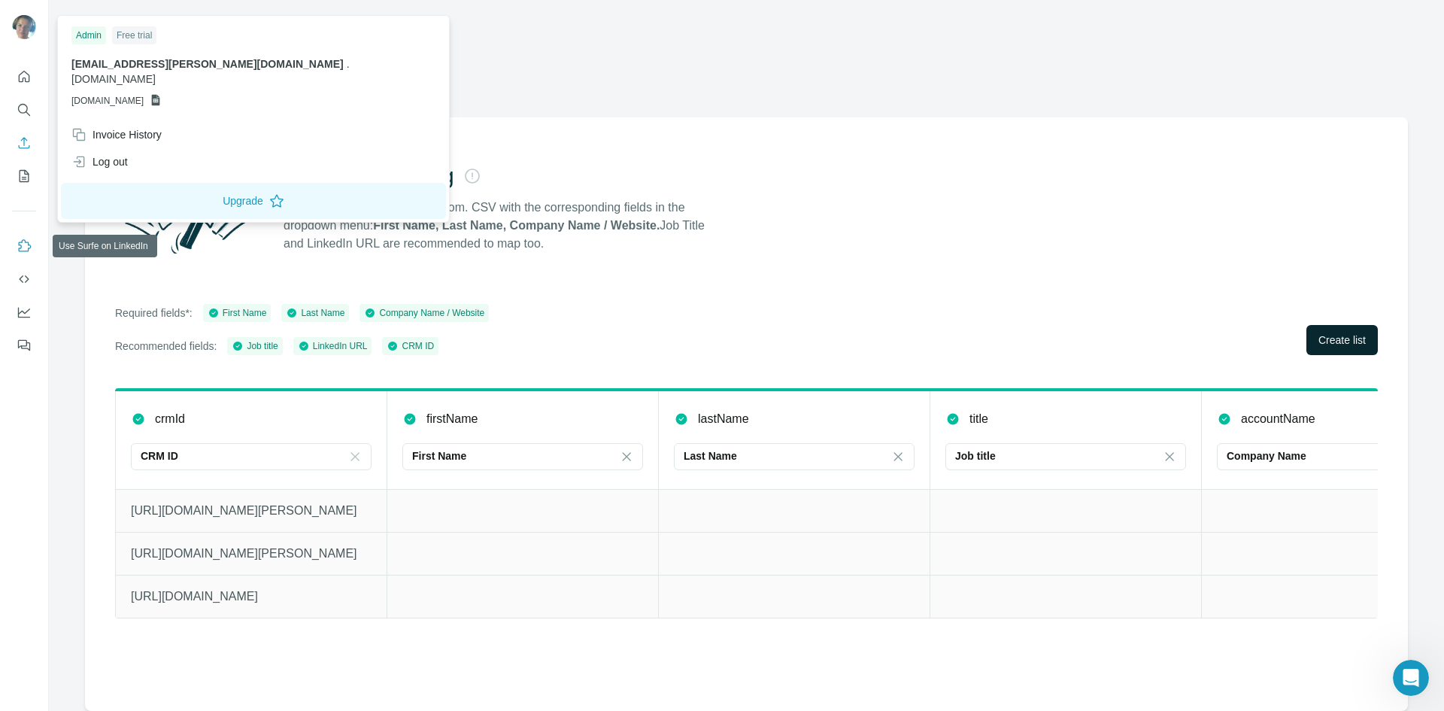
click at [23, 244] on icon "Use Surfe on LinkedIn" at bounding box center [24, 245] width 15 height 15
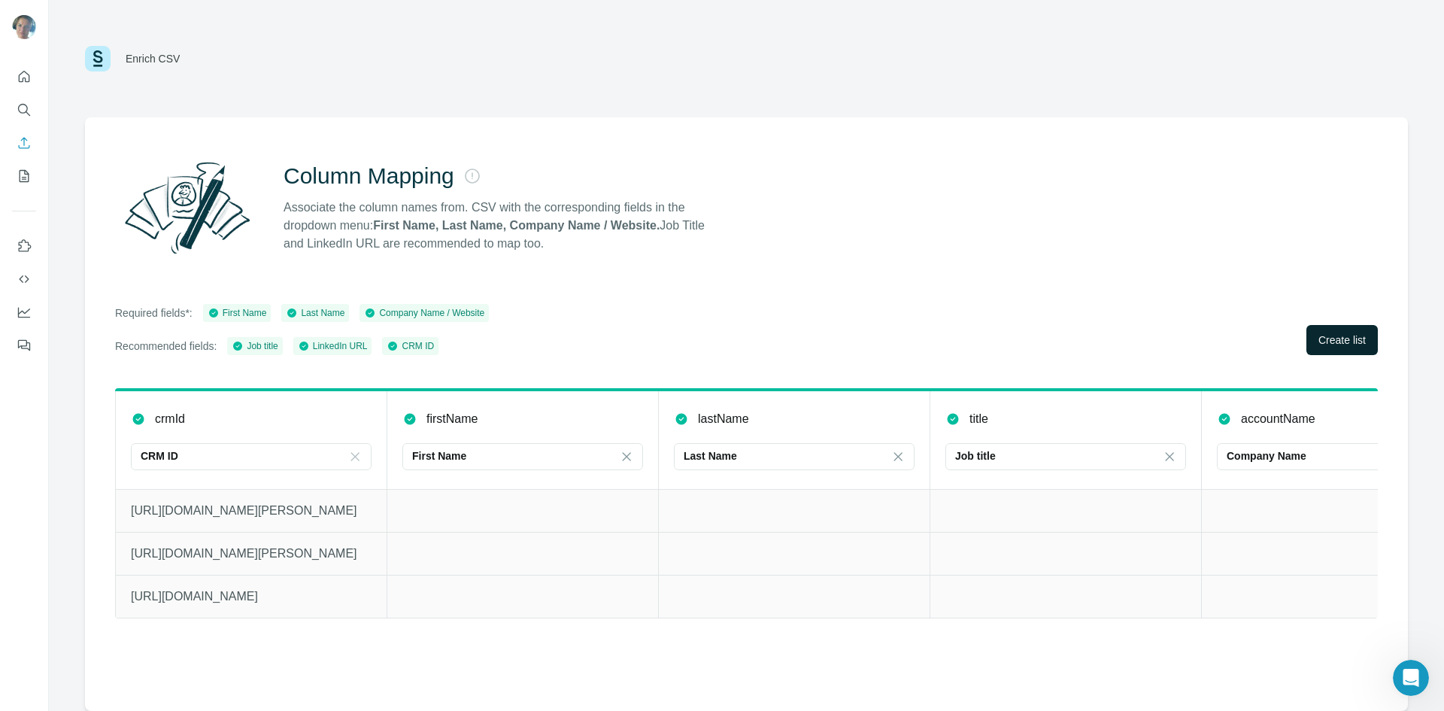
click at [278, 350] on div "Job title" at bounding box center [255, 346] width 46 height 14
drag, startPoint x: 345, startPoint y: 347, endPoint x: 387, endPoint y: 347, distance: 42.1
click at [361, 347] on div "LinkedIn URL" at bounding box center [333, 346] width 70 height 14
click at [432, 347] on div "CRM ID" at bounding box center [410, 346] width 47 height 14
click at [20, 173] on icon "My lists" at bounding box center [24, 175] width 15 height 15
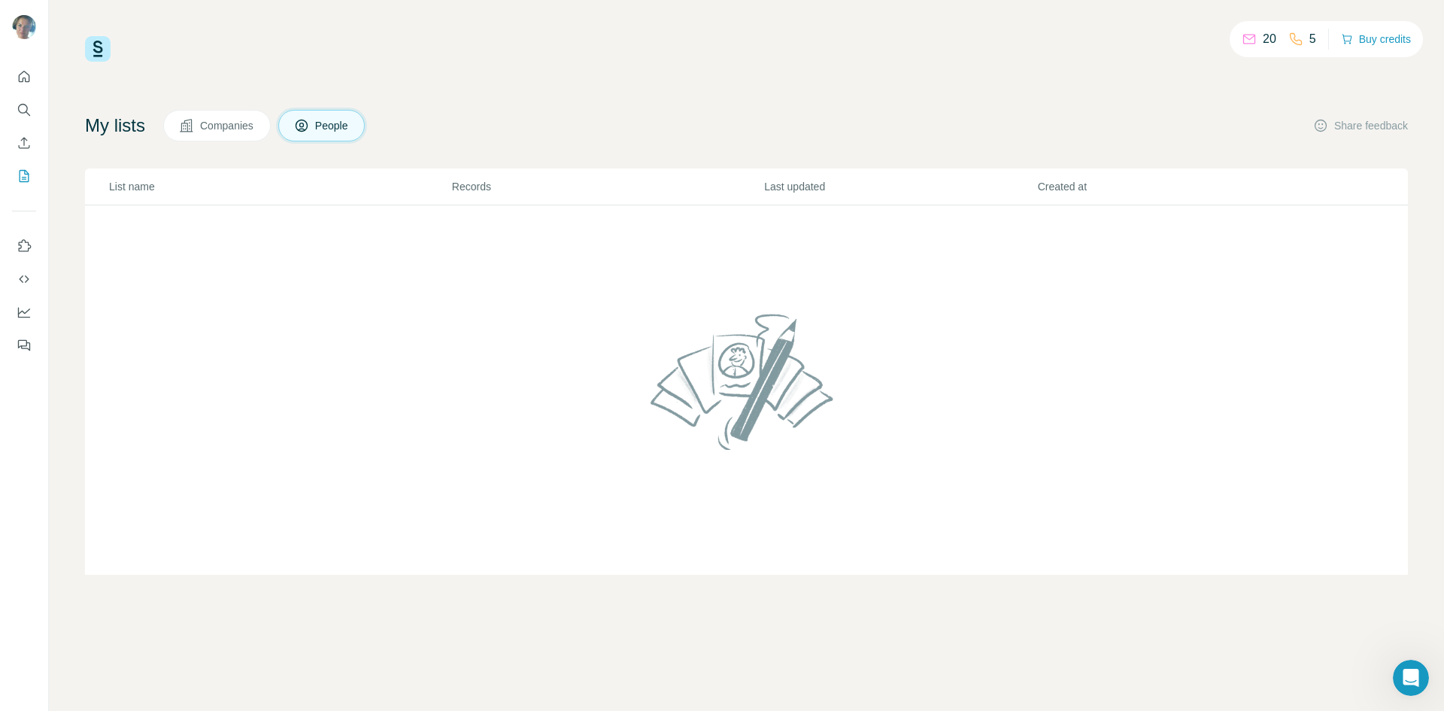
click at [247, 126] on span "Companies" at bounding box center [227, 125] width 55 height 15
click at [350, 126] on span "People" at bounding box center [332, 125] width 35 height 15
click at [19, 132] on button "Enrich CSV" at bounding box center [24, 142] width 24 height 27
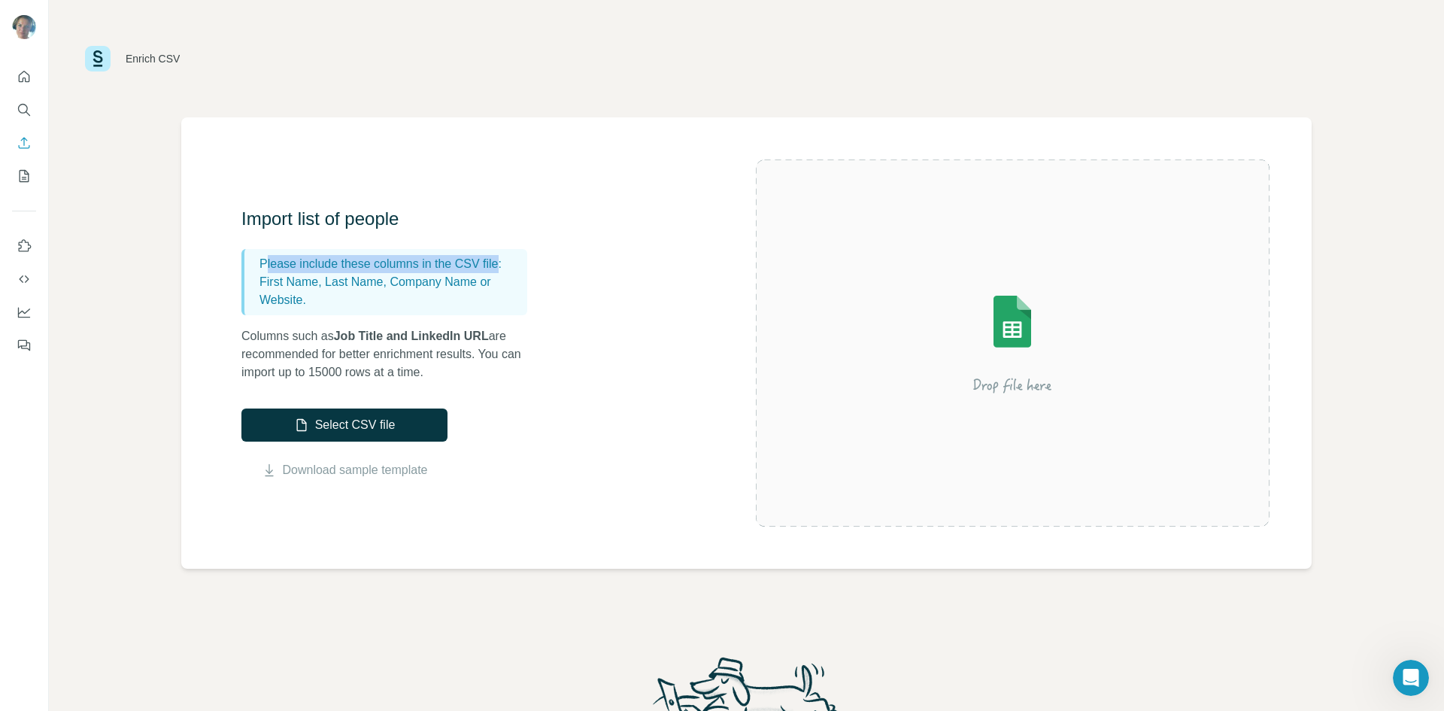
drag, startPoint x: 266, startPoint y: 260, endPoint x: 512, endPoint y: 264, distance: 246.0
click at [512, 264] on p "Please include these columns in the CSV file:" at bounding box center [390, 264] width 262 height 18
click at [567, 318] on div "Import list of people Please include these columns in the CSV file: First Name,…" at bounding box center [498, 343] width 514 height 272
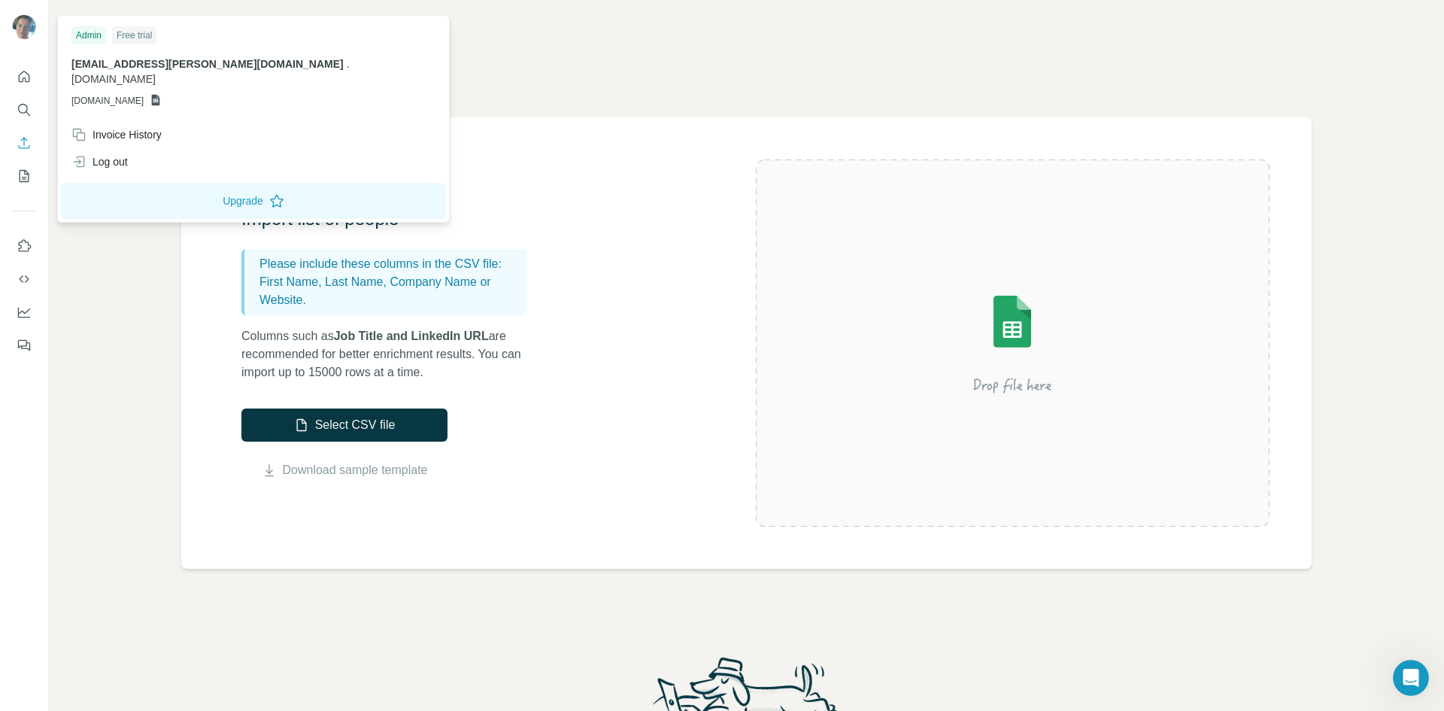
click at [19, 26] on img at bounding box center [24, 27] width 24 height 24
click at [160, 95] on icon at bounding box center [156, 100] width 8 height 11
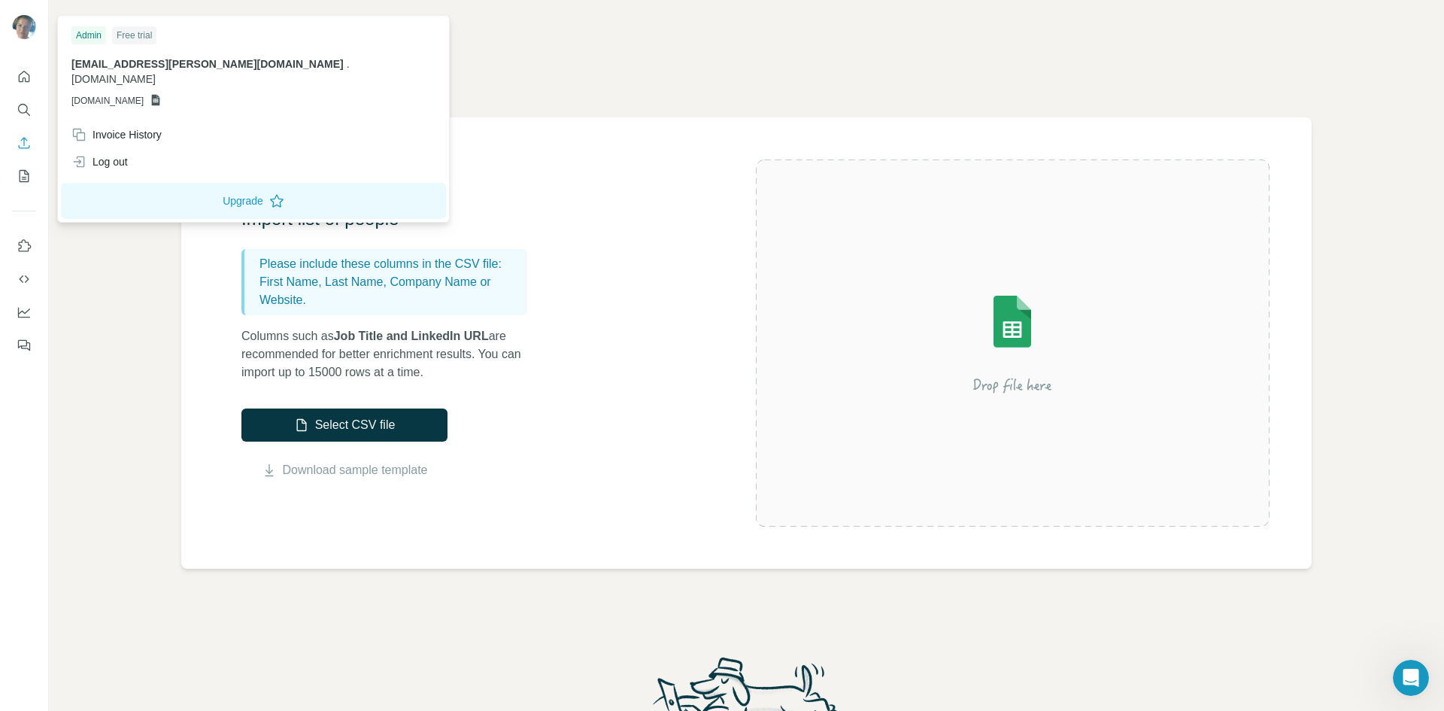
click at [555, 47] on div "Enrich CSV" at bounding box center [746, 58] width 1323 height 45
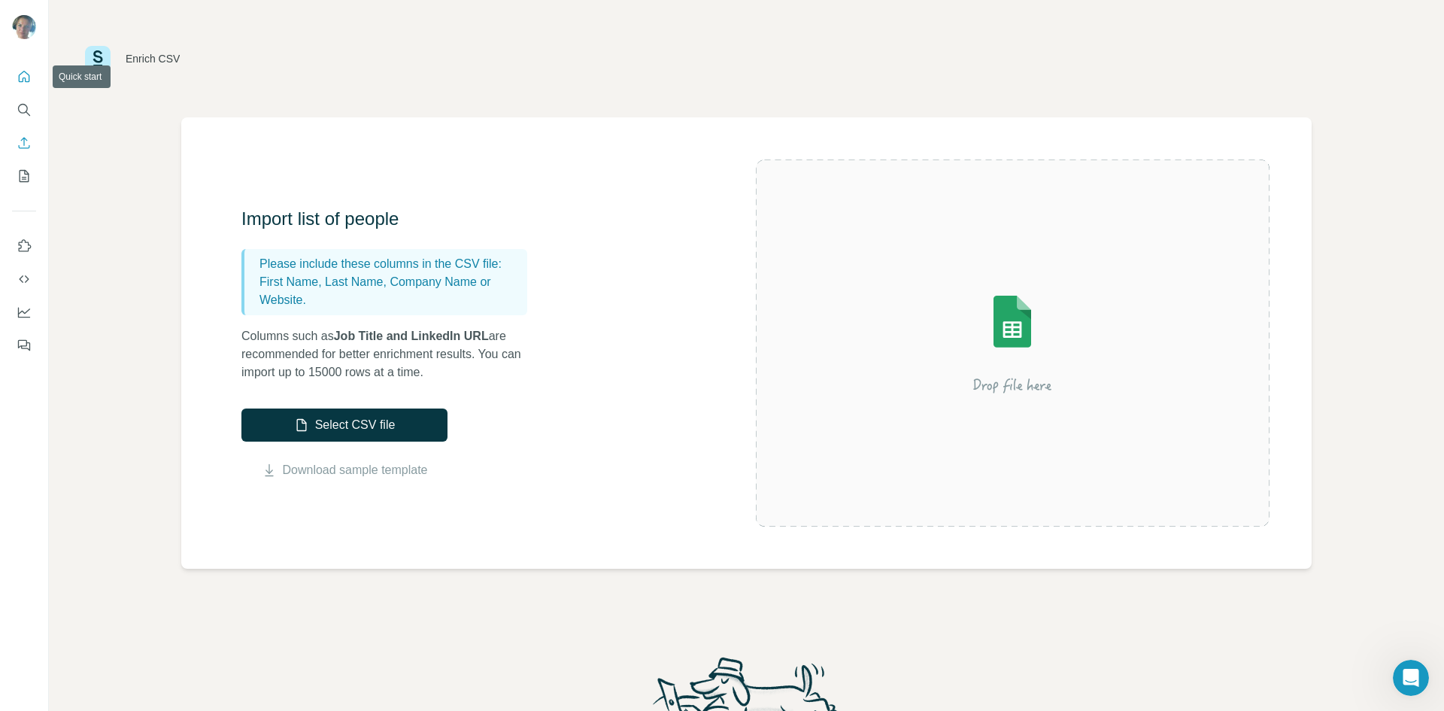
click at [25, 88] on button "Quick start" at bounding box center [24, 76] width 24 height 27
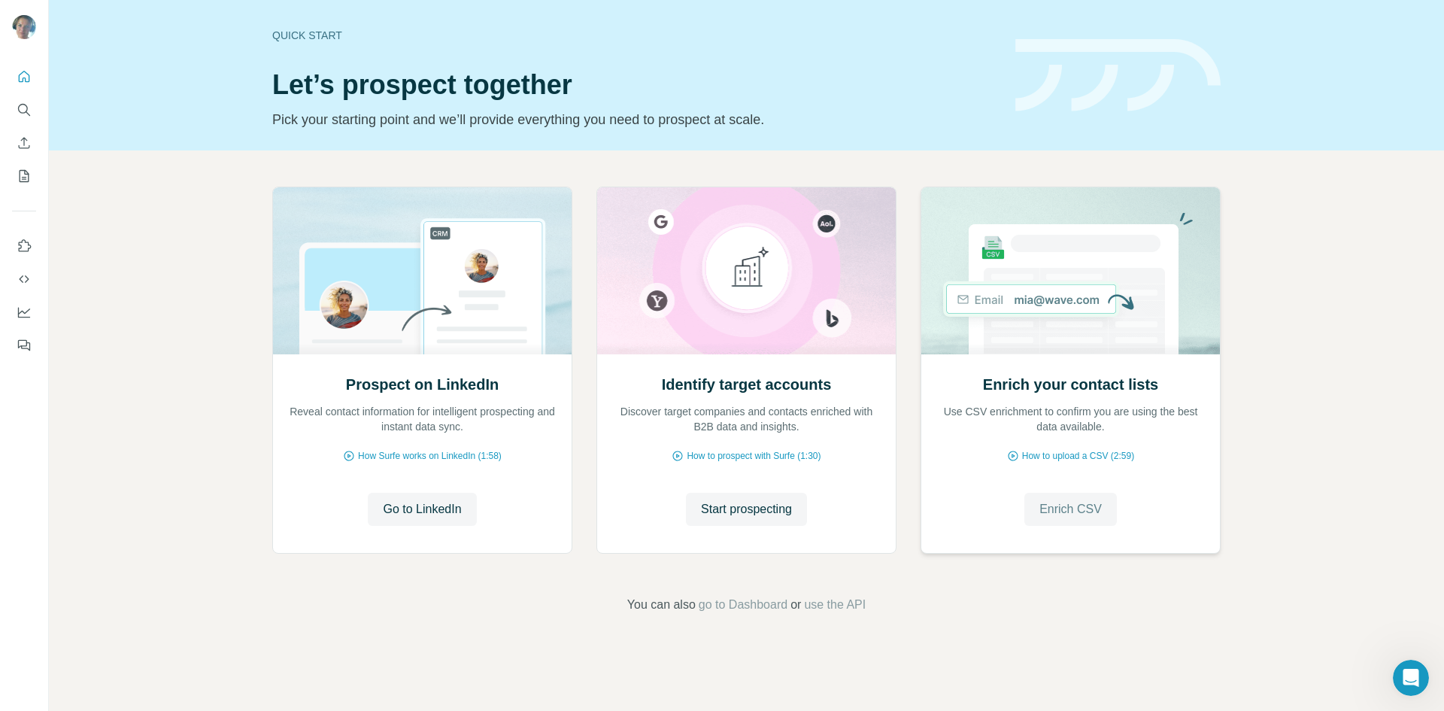
click at [1088, 509] on span "Enrich CSV" at bounding box center [1070, 509] width 62 height 18
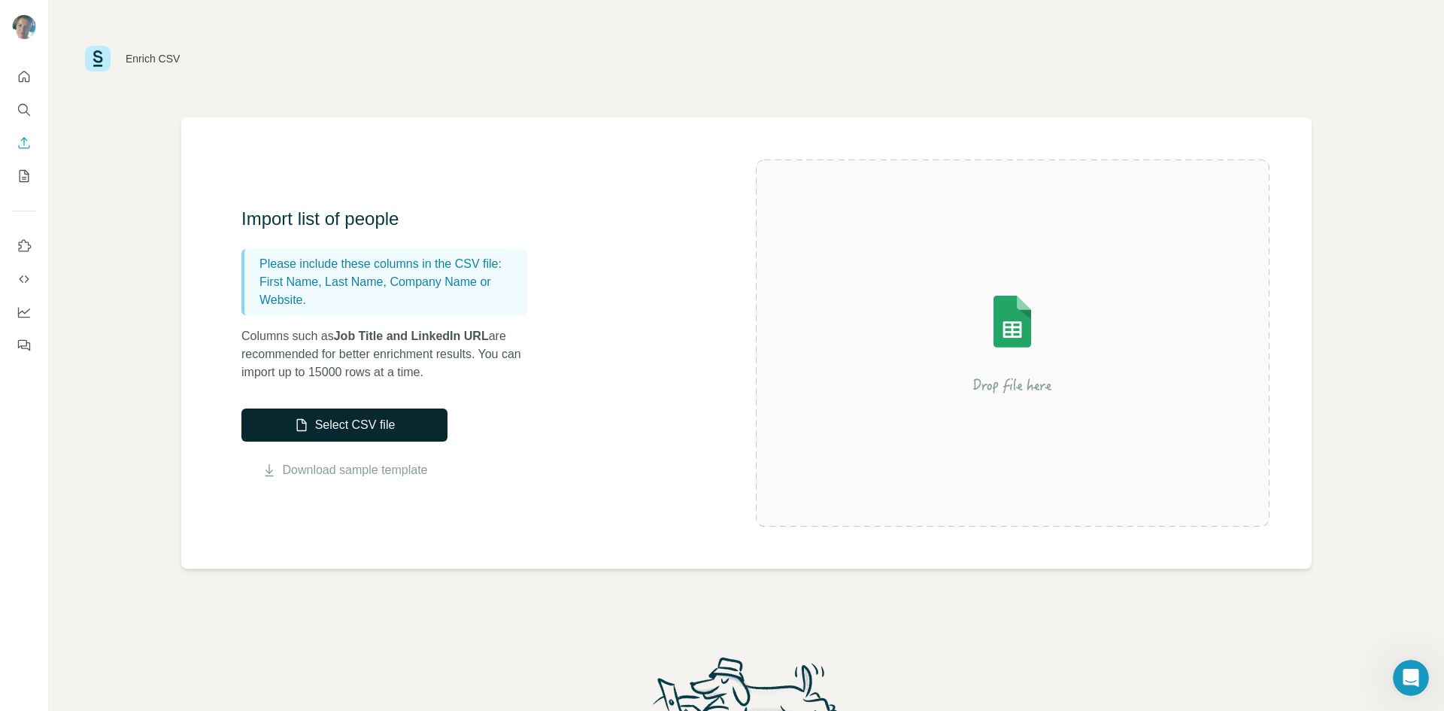
click at [343, 419] on button "Select CSV file" at bounding box center [344, 424] width 206 height 33
click at [15, 73] on button "Quick start" at bounding box center [24, 76] width 24 height 27
